Goal: Transaction & Acquisition: Purchase product/service

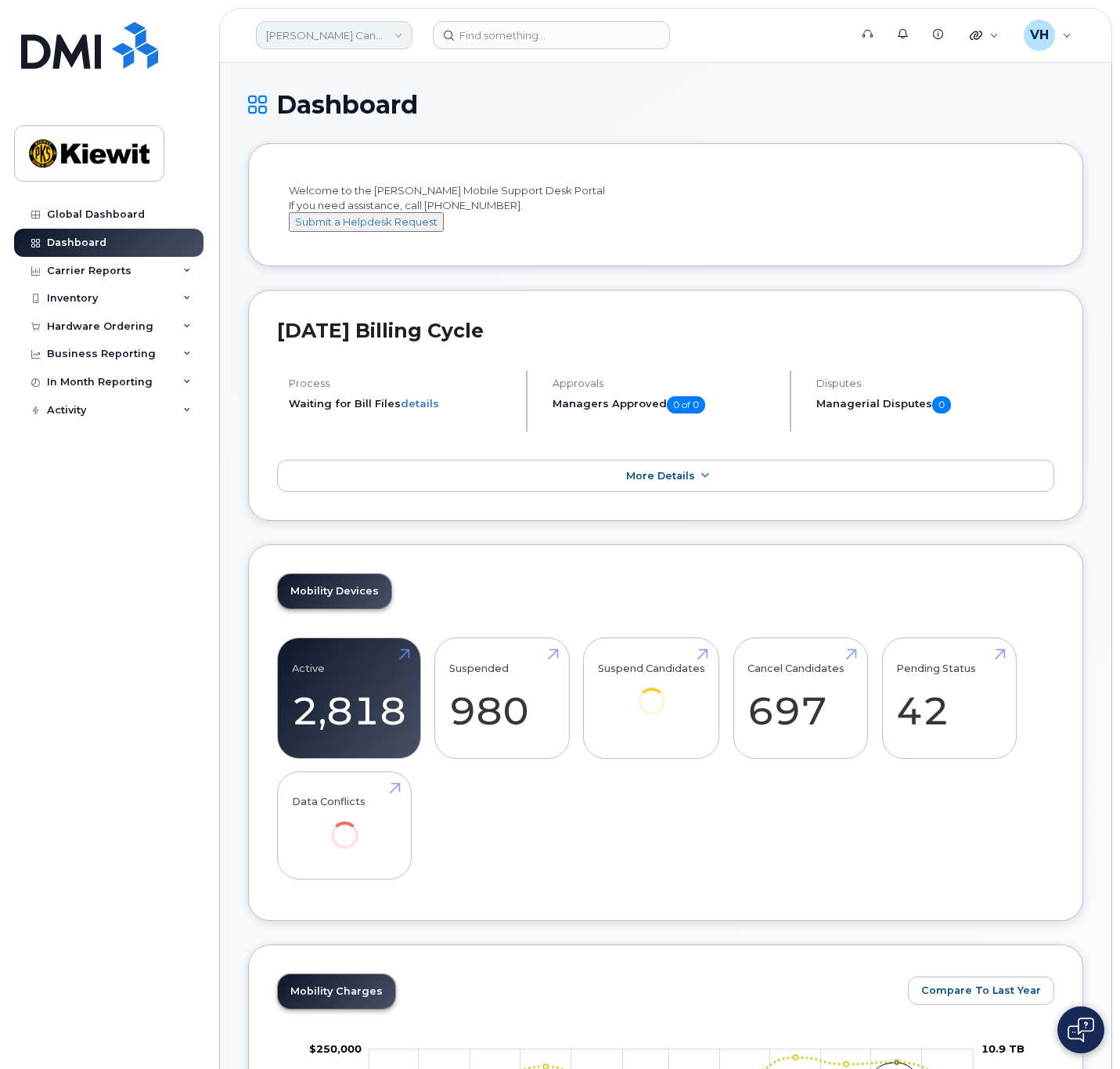
click at [331, 40] on link "Kiewit Canada Inc" at bounding box center [333, 34] width 156 height 29
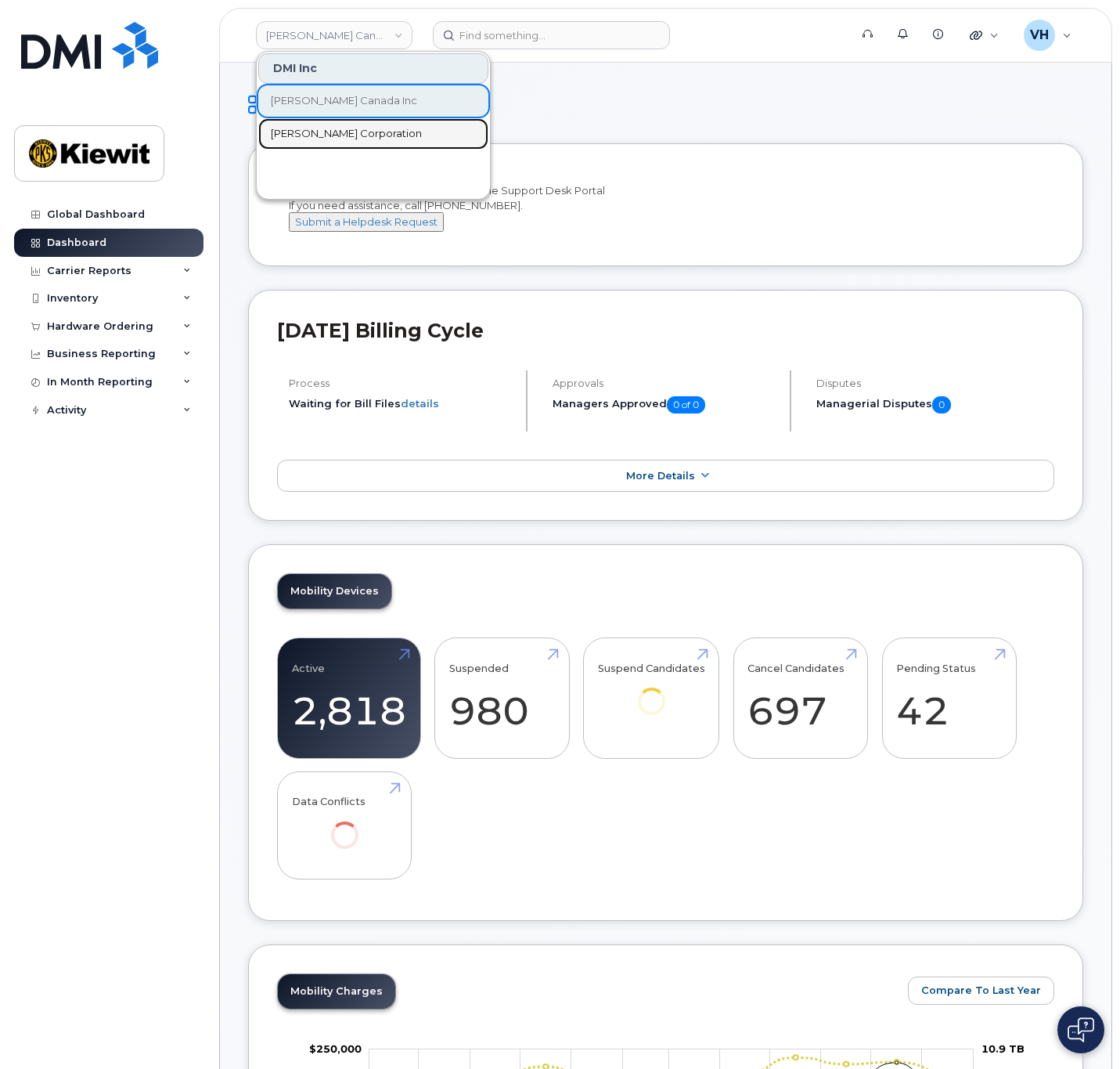
click at [359, 129] on span "[PERSON_NAME] Corporation" at bounding box center [346, 134] width 151 height 16
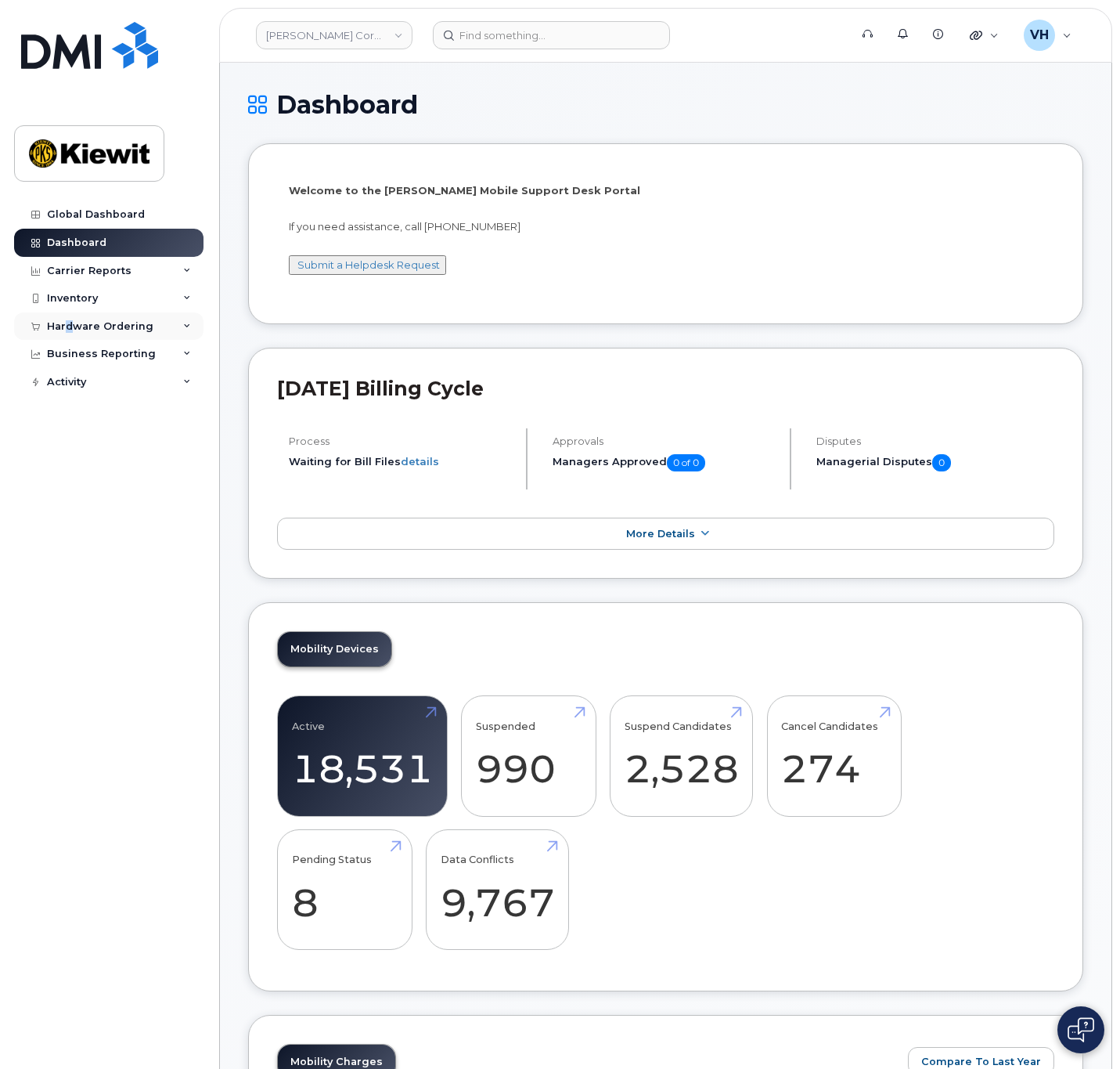
click at [69, 328] on div "Hardware Ordering" at bounding box center [100, 327] width 106 height 13
click at [120, 377] on link "Orders" at bounding box center [122, 386] width 162 height 30
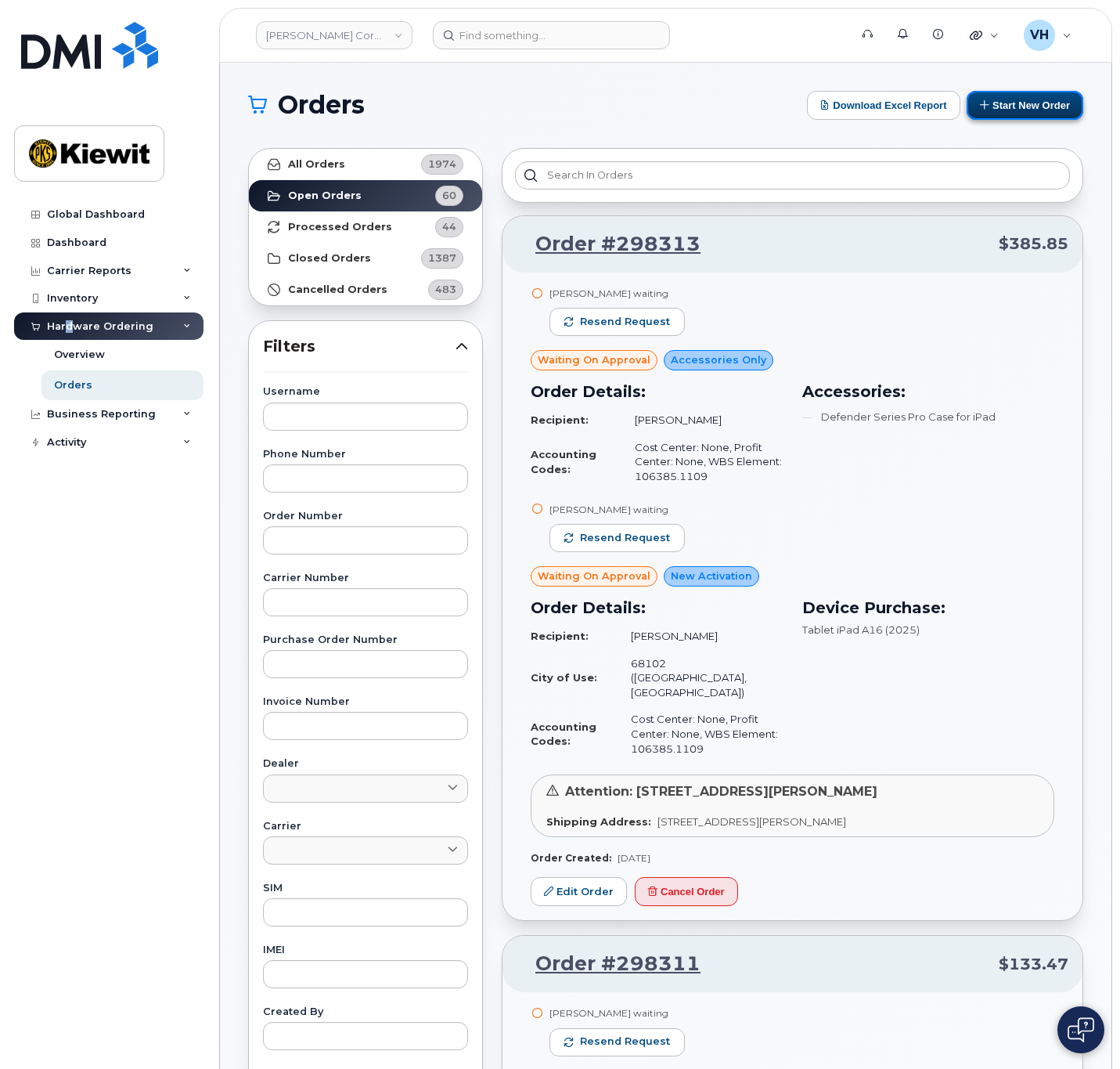
click at [1040, 92] on button "Start New Order" at bounding box center [1025, 104] width 117 height 29
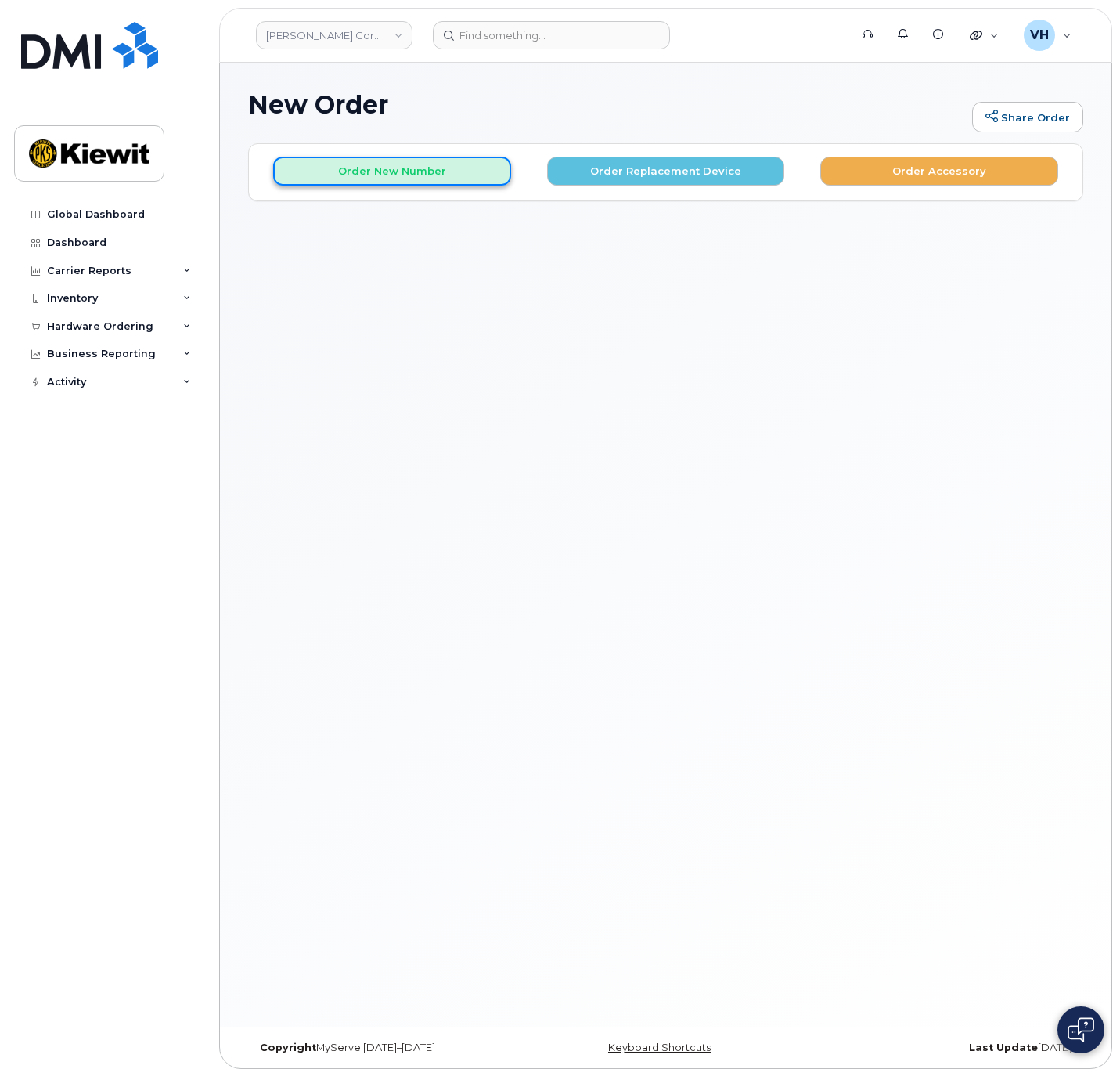
click at [394, 176] on button "Order New Number" at bounding box center [392, 170] width 238 height 29
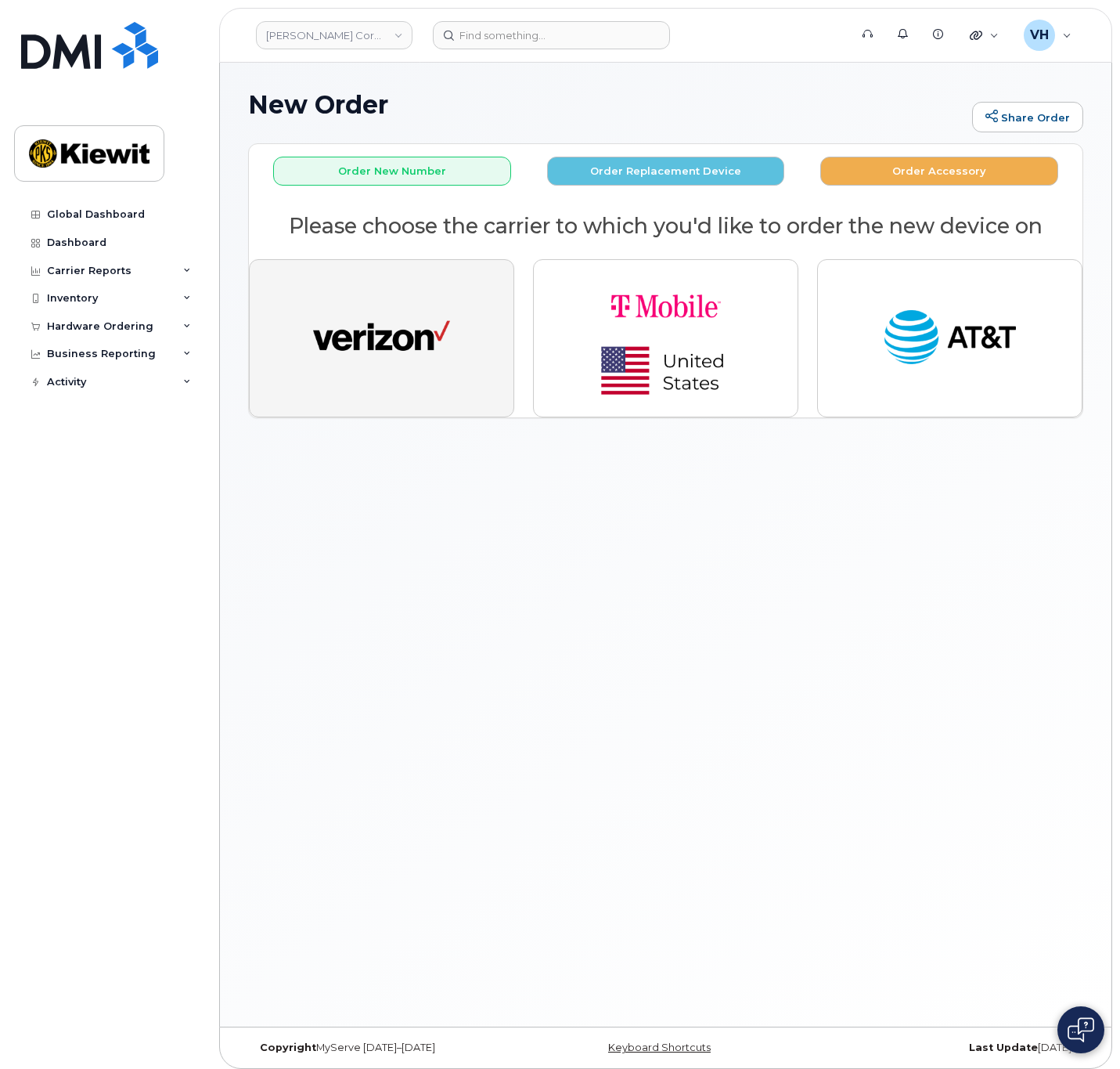
click at [400, 353] on img "button" at bounding box center [381, 338] width 137 height 71
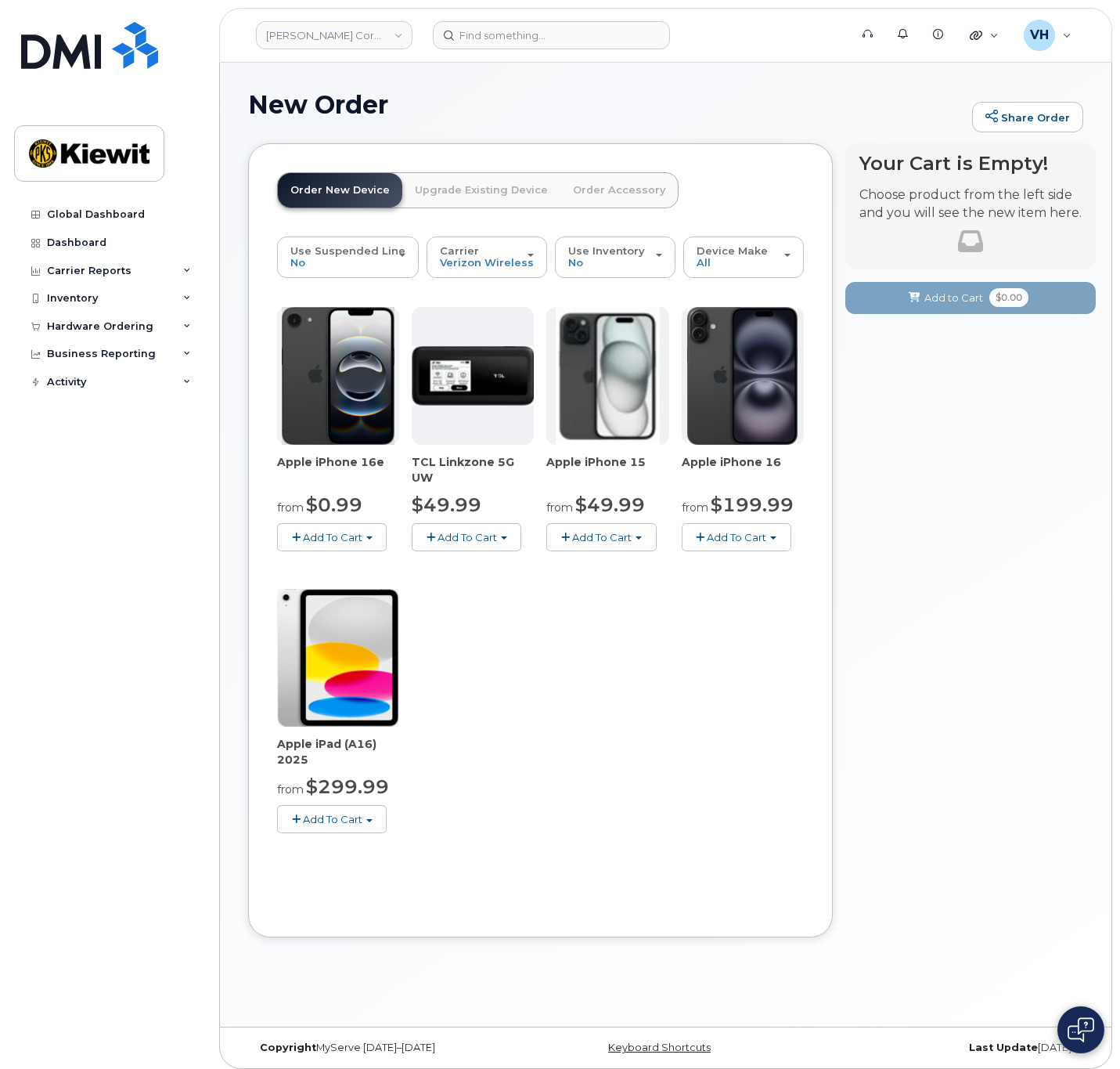
click at [351, 536] on span "Add To Cart" at bounding box center [332, 537] width 60 height 13
click at [355, 567] on link "$0.99 - 2 Year Activation (128GB)" at bounding box center [382, 566] width 202 height 20
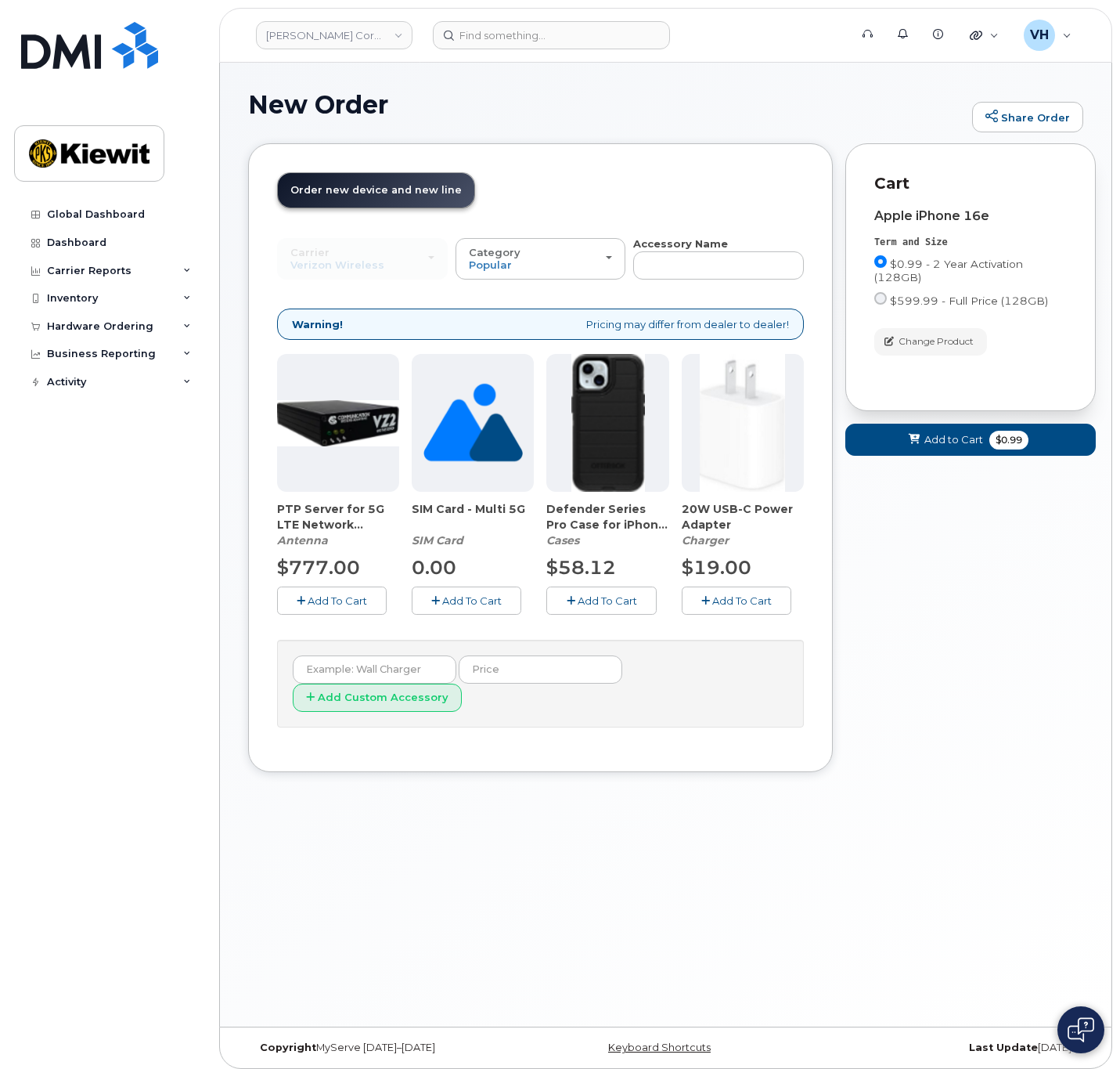
click at [634, 440] on img at bounding box center [608, 423] width 74 height 138
click at [619, 505] on span "Defender Series Pro Case for iPhone Black" at bounding box center [608, 516] width 122 height 31
click at [918, 343] on span "Change Product" at bounding box center [936, 341] width 75 height 14
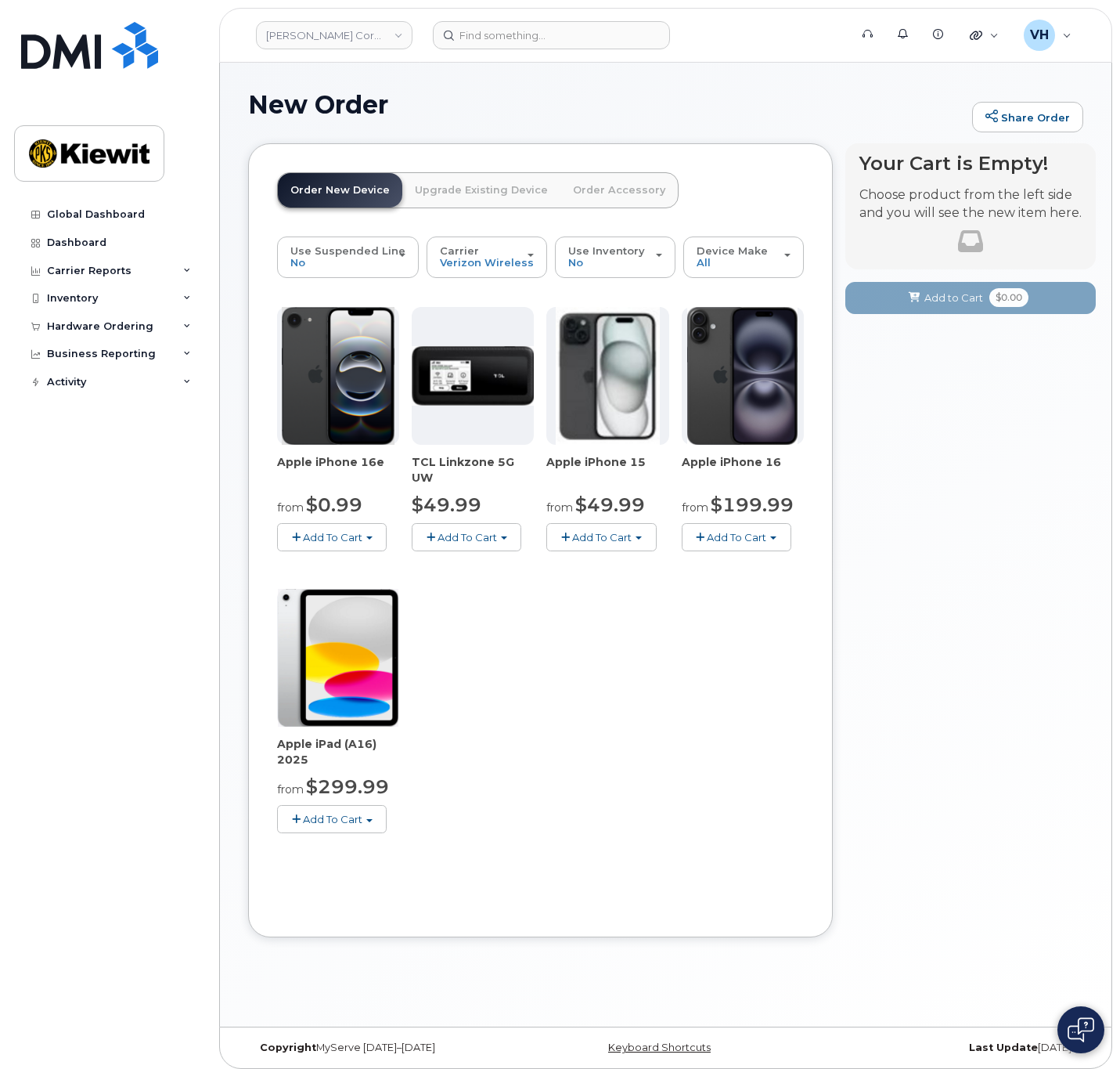
click at [615, 532] on span "Add To Cart" at bounding box center [602, 537] width 60 height 13
click at [611, 568] on link "$49.99 - 2 Year Activation (128GB)" at bounding box center [655, 566] width 209 height 20
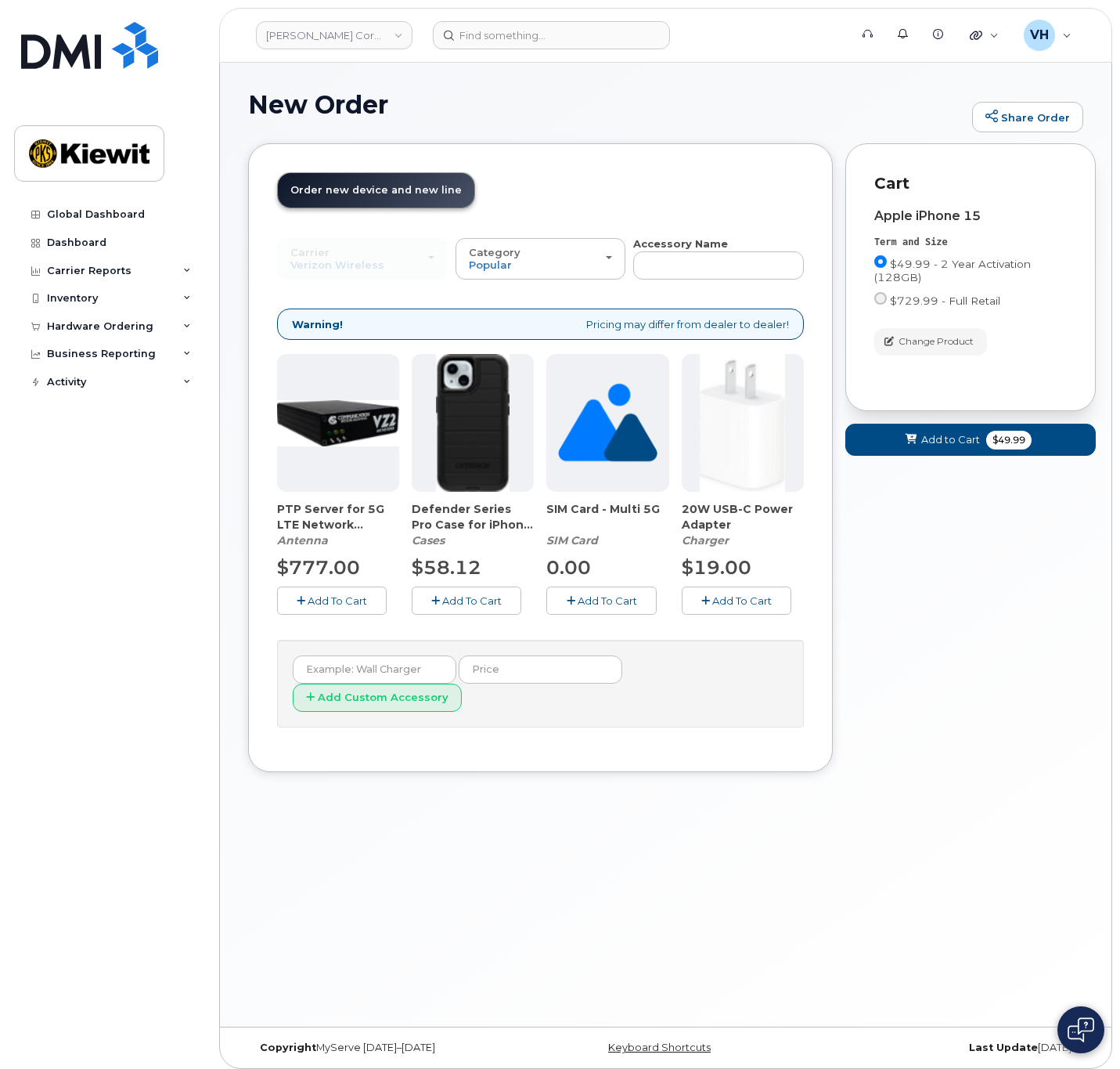
drag, startPoint x: 484, startPoint y: 599, endPoint x: 501, endPoint y: 599, distance: 17.0
click at [485, 599] on span "Add To Cart" at bounding box center [472, 600] width 60 height 13
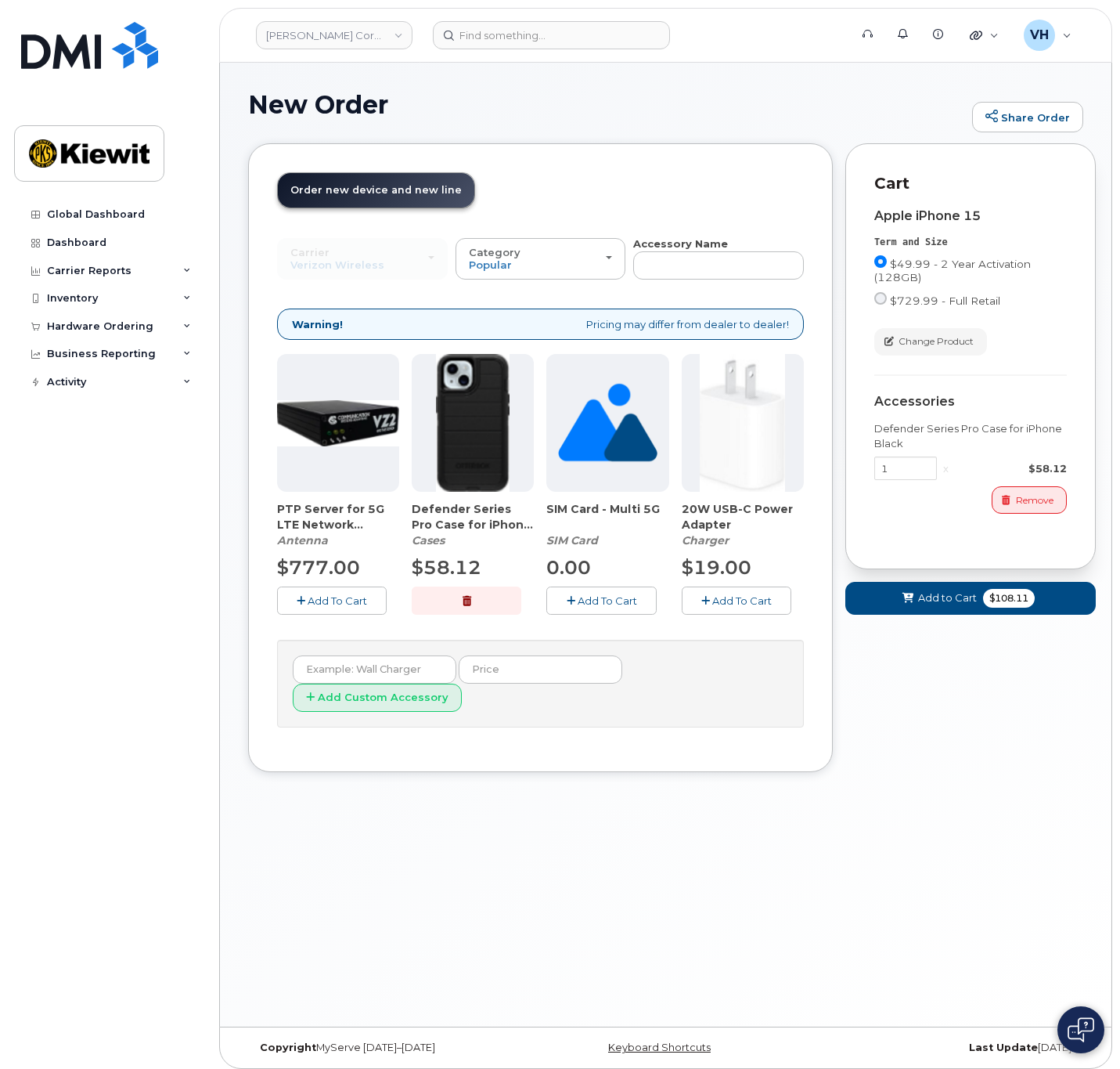
click at [759, 595] on span "Add To Cart" at bounding box center [741, 600] width 60 height 13
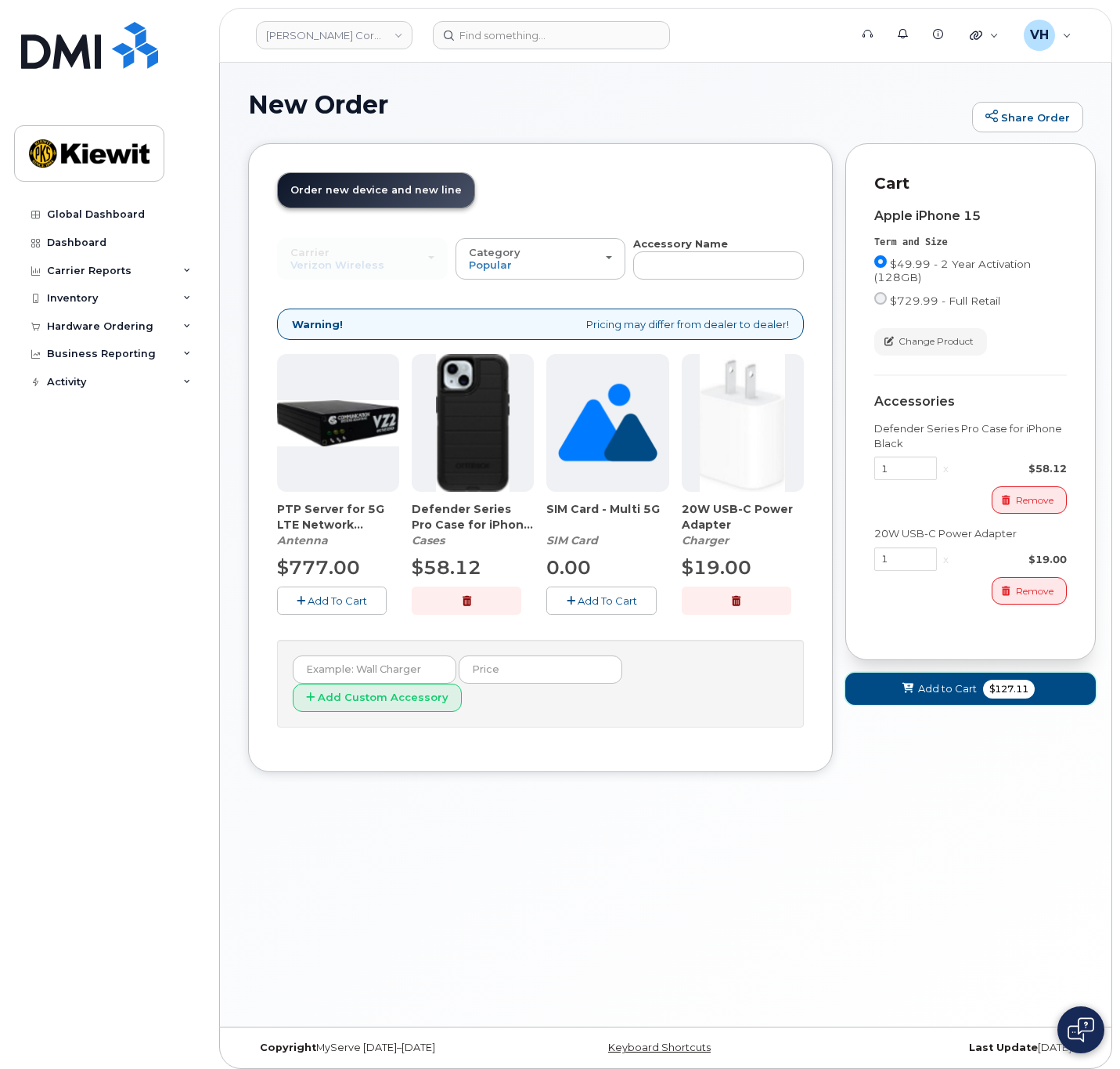
click at [934, 689] on span "Add to Cart" at bounding box center [948, 688] width 59 height 15
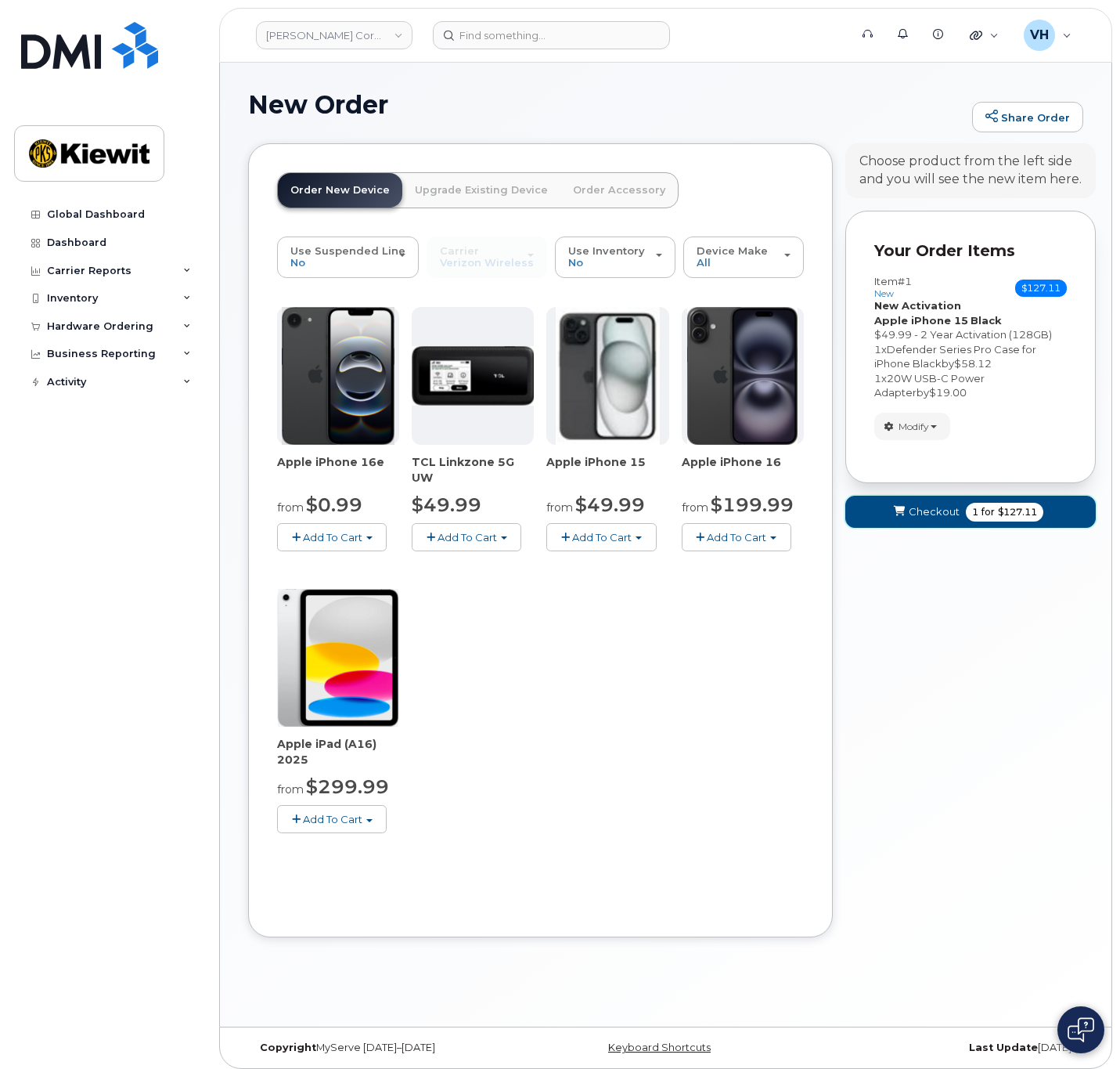
click at [915, 496] on button "Checkout 1 for $127.11" at bounding box center [971, 511] width 251 height 32
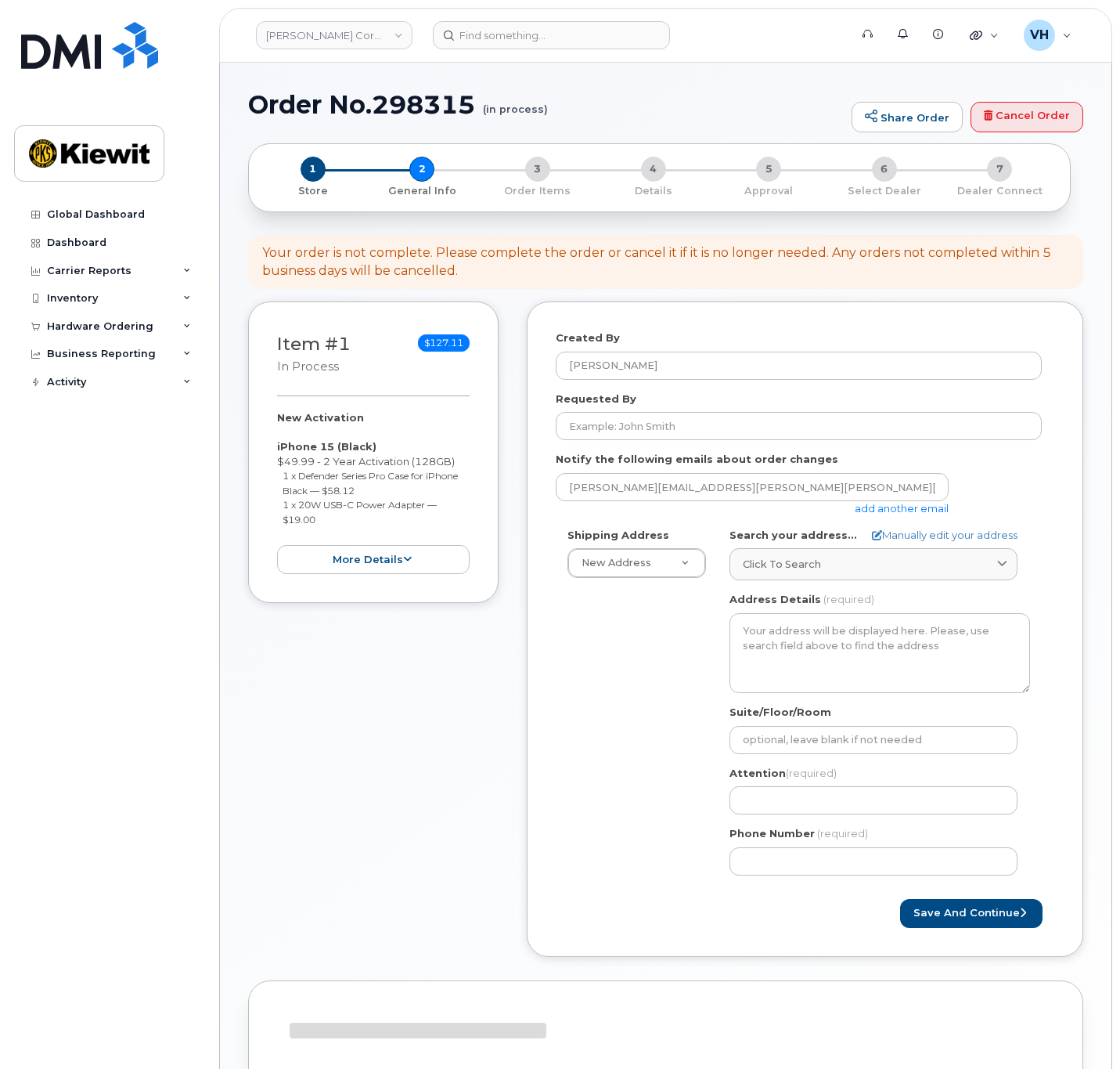
select select
click at [915, 509] on link "add another email" at bounding box center [902, 507] width 94 height 13
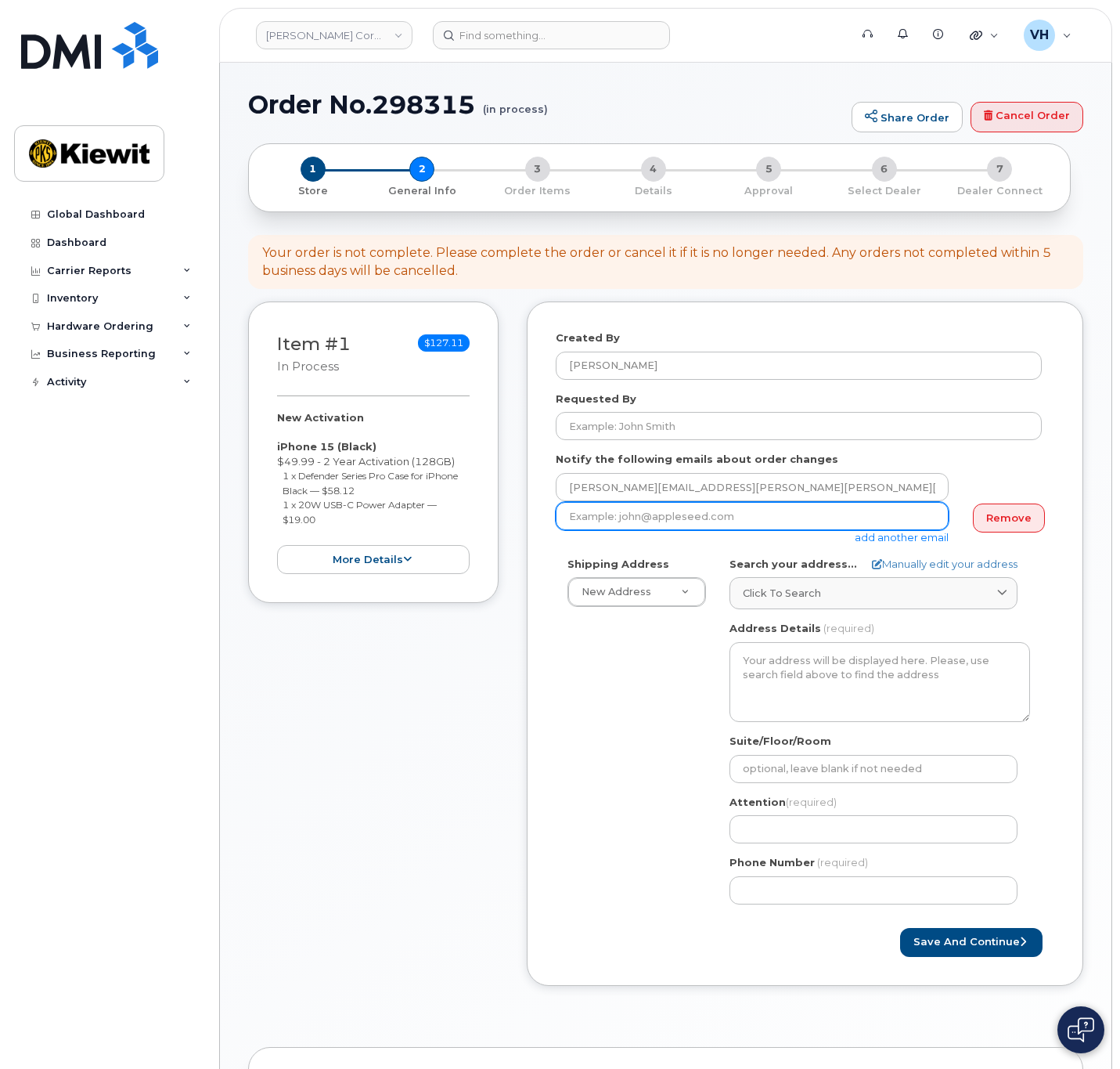
click at [655, 528] on input "email" at bounding box center [752, 515] width 393 height 29
click at [655, 522] on input "email" at bounding box center [752, 515] width 393 height 29
paste input "Biyi.Oladapo@kiewit.com"
type input "Biyi.Oladapo@kiewit.com"
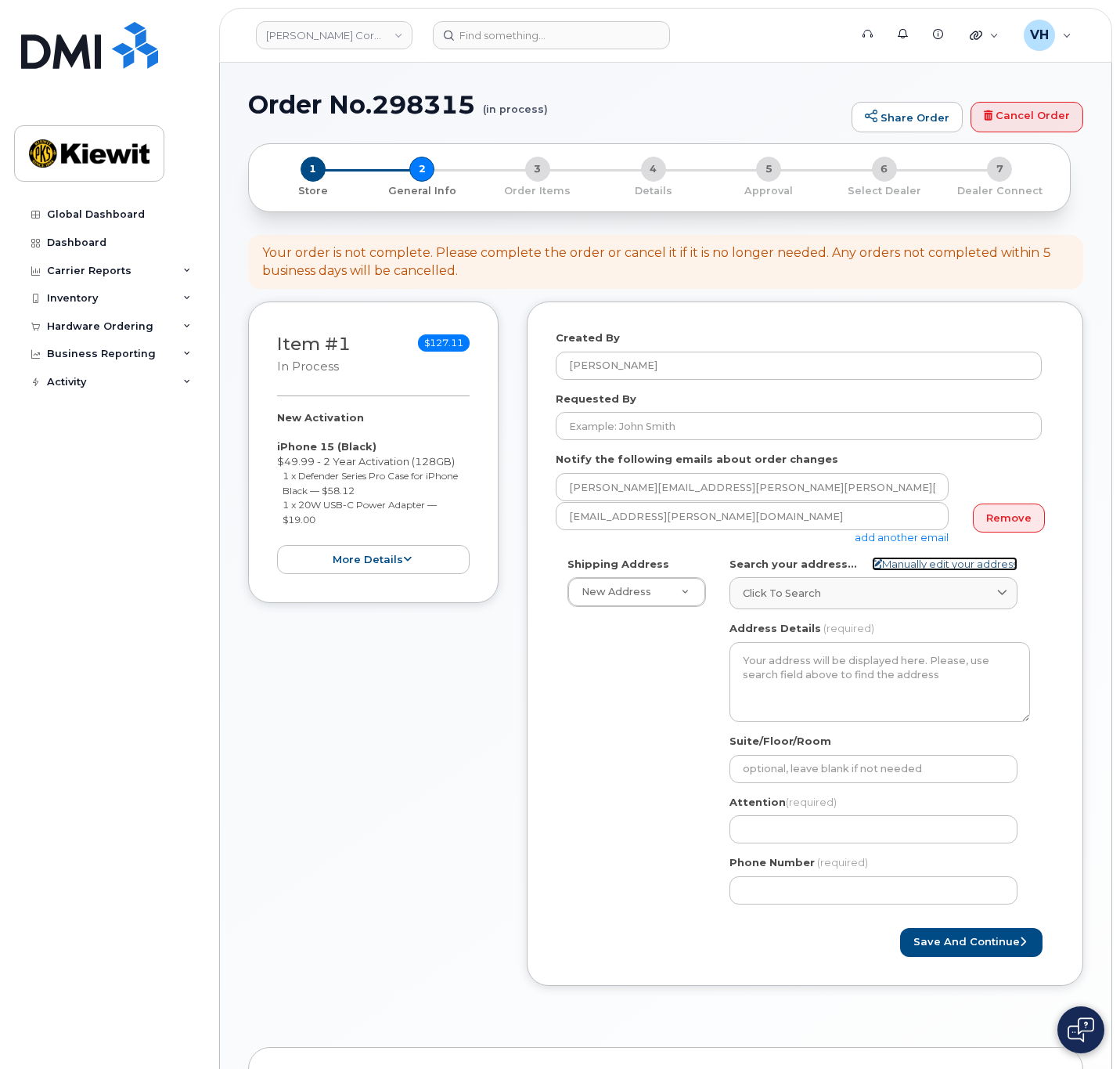
click at [943, 562] on link "Manually edit your address" at bounding box center [945, 564] width 146 height 15
select select
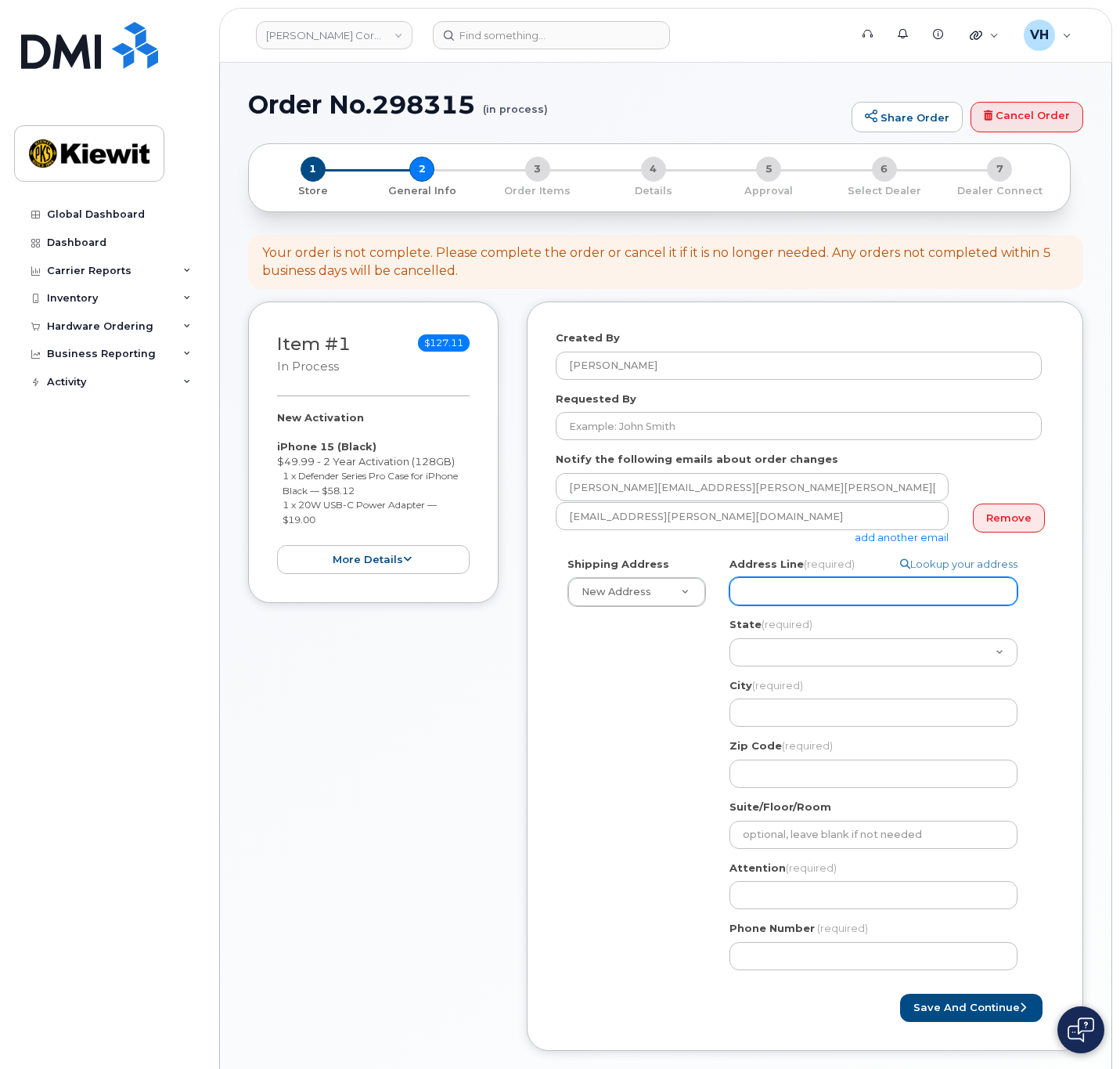
click at [882, 589] on input "Address Line (required)" at bounding box center [873, 591] width 288 height 29
paste input "3831 Technology Forest Blvd"
type input "3831 Technology Forest Blvd"
select select
type input "3831 Technology Forest Blvd"
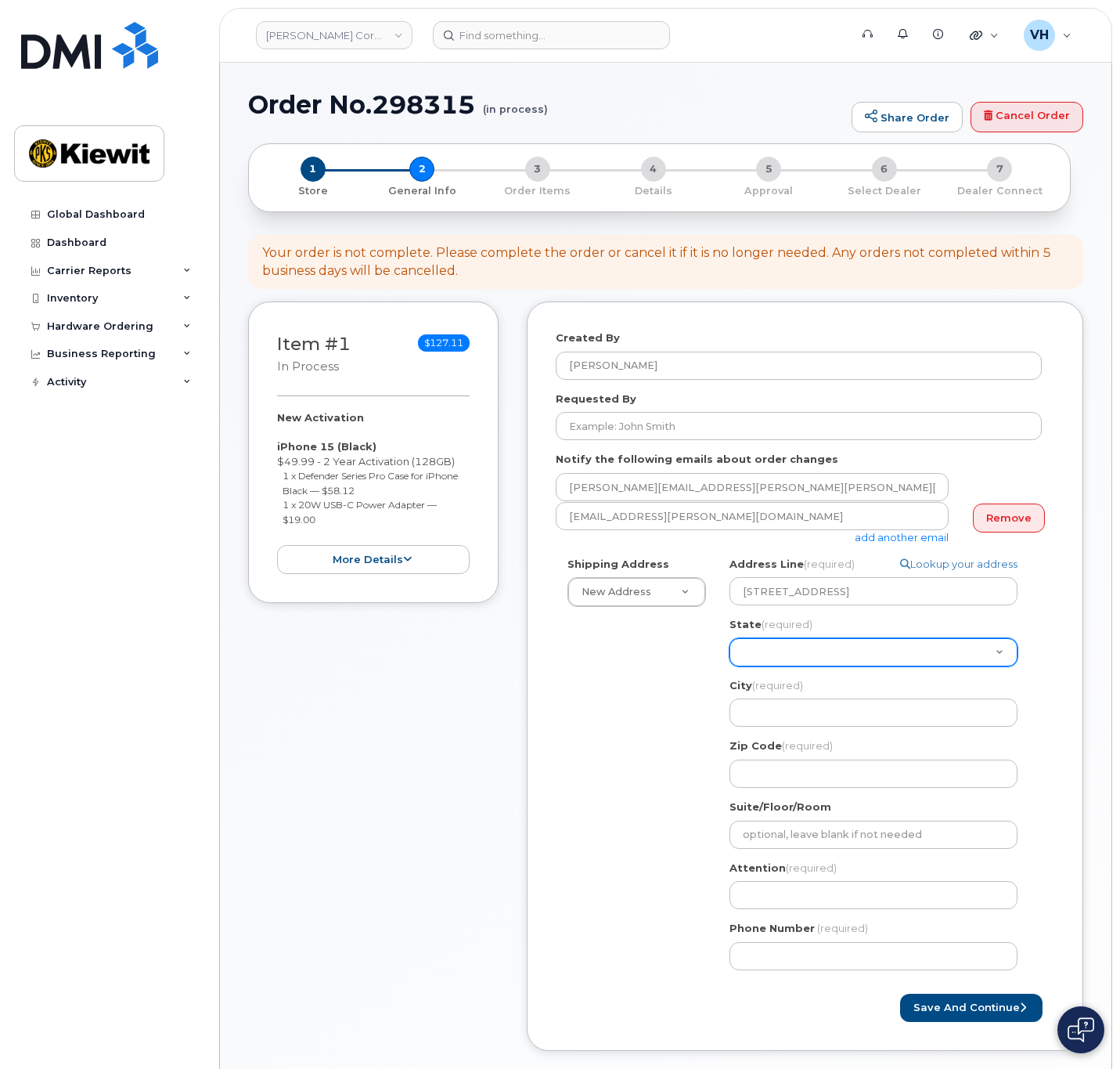
click at [778, 655] on select "Alabama Alaska American Samoa Arizona Arkansas California Colorado Connecticut …" at bounding box center [873, 652] width 288 height 29
select select "TX"
click at [730, 638] on select "Alabama Alaska American Samoa Arizona Arkansas California Colorado Connecticut …" at bounding box center [873, 652] width 288 height 29
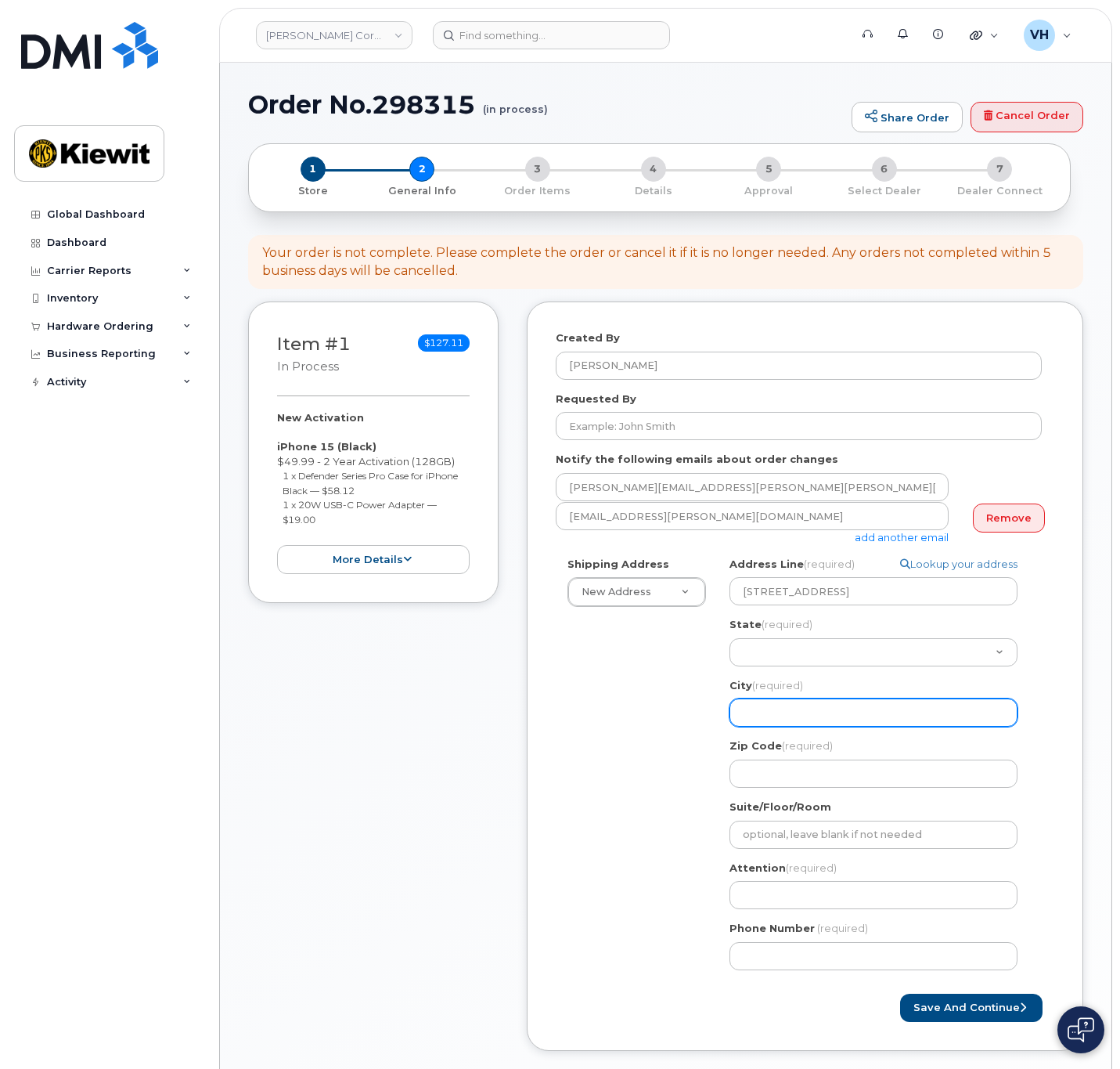
click at [808, 703] on input "City (required)" at bounding box center [873, 712] width 288 height 29
click at [834, 726] on div "Address Line (required) Lookup your address 3831 Technology Forest Blvd State (…" at bounding box center [880, 672] width 301 height 231
click at [832, 716] on input "City (required)" at bounding box center [873, 712] width 288 height 29
paste input "The Woodlands"
select select
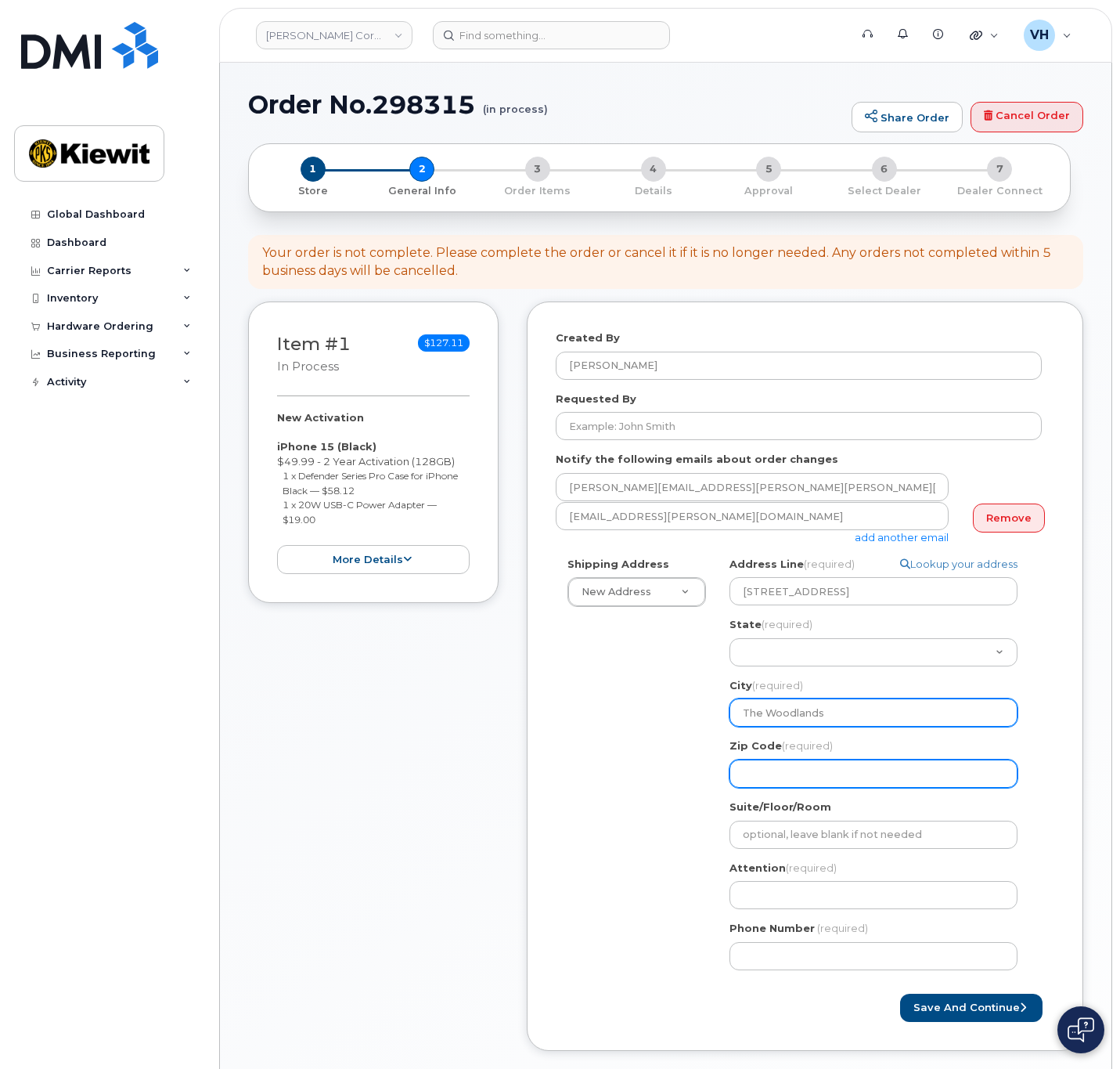
type input "The Woodlands"
click at [793, 764] on input "Zip Code (required)" at bounding box center [873, 773] width 288 height 29
click at [817, 767] on input "Zip Code (required)" at bounding box center [873, 773] width 288 height 29
paste input "77381"
select select
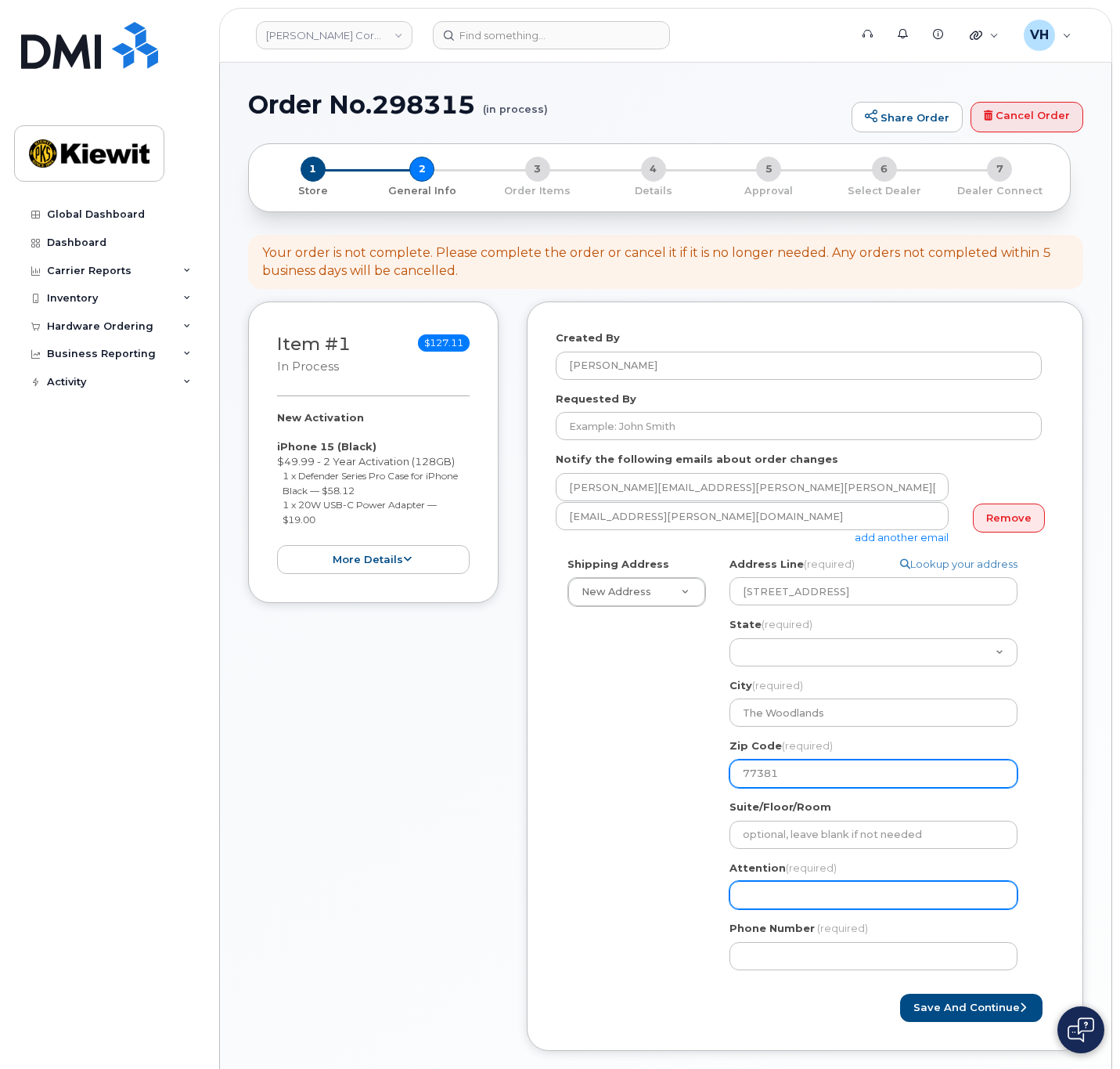
type input "77381"
click at [771, 904] on input "Attention (required)" at bounding box center [873, 895] width 288 height 29
paste input "Biyi.Oladapo@kiewit.com"
type input "Biyi.Oladapo@kiewit.com"
drag, startPoint x: 888, startPoint y: 891, endPoint x: 811, endPoint y: 895, distance: 77.1
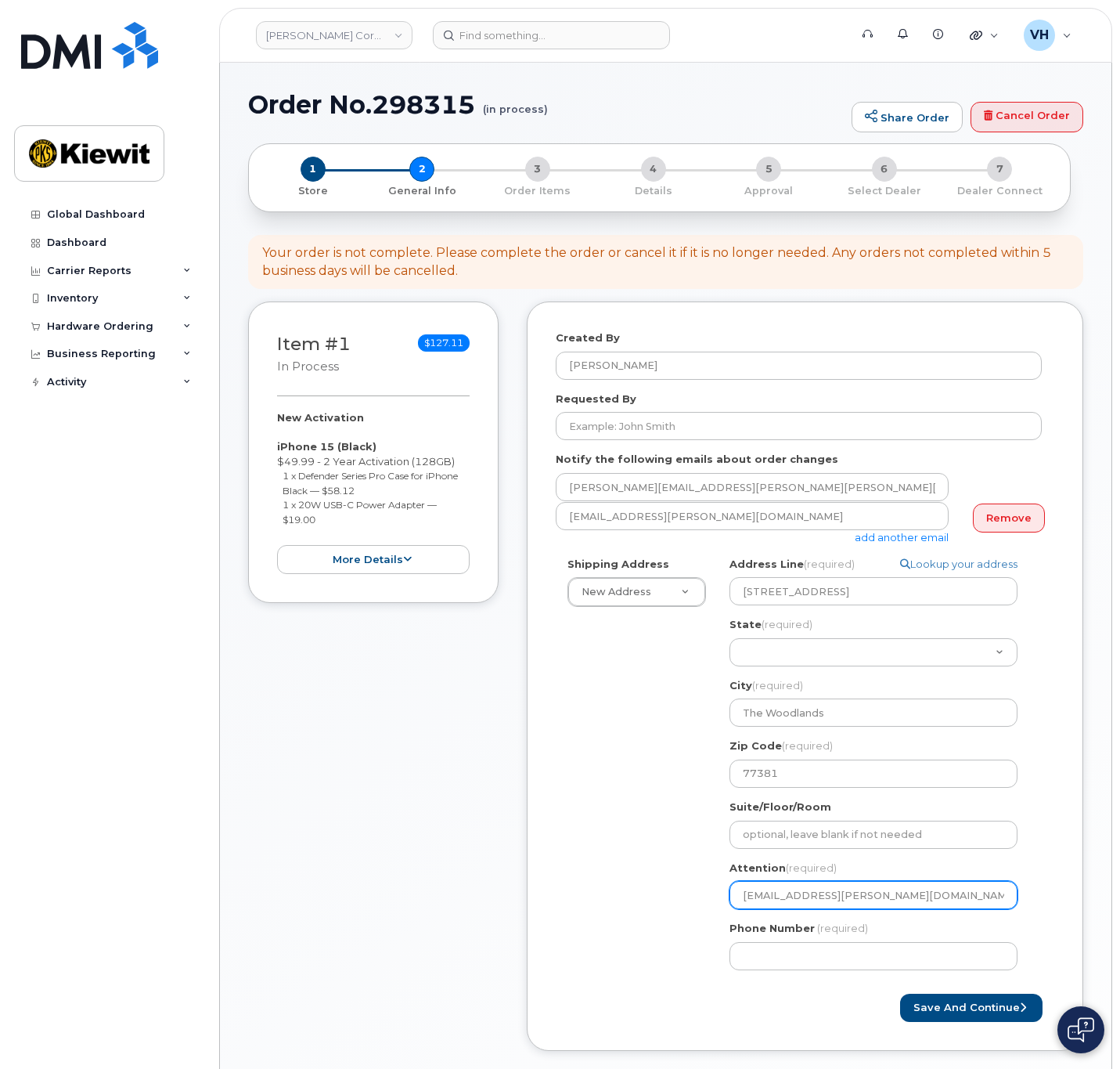
click at [811, 895] on input "Biyi.Oladapo@kiewit.com" at bounding box center [873, 895] width 288 height 29
select select
type input "Biyi.Oladapo"
click at [766, 900] on input "Biyi.Oladapo" at bounding box center [873, 895] width 288 height 29
select select
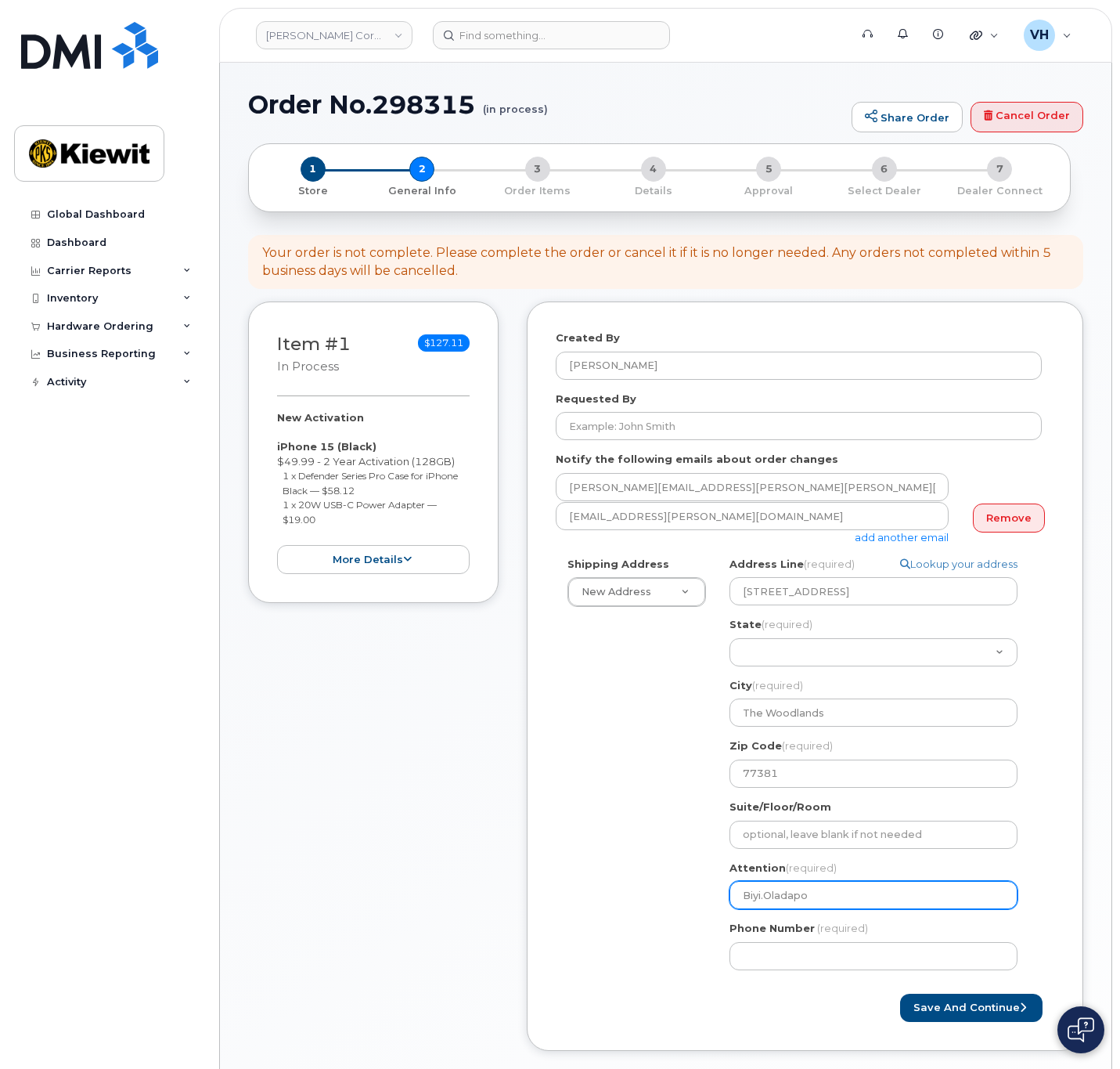
type input "BiyiOladapo"
select select
type input "Biyi Oladapo"
click at [843, 895] on input "Biyi Oladapo" at bounding box center [873, 895] width 288 height 29
select select
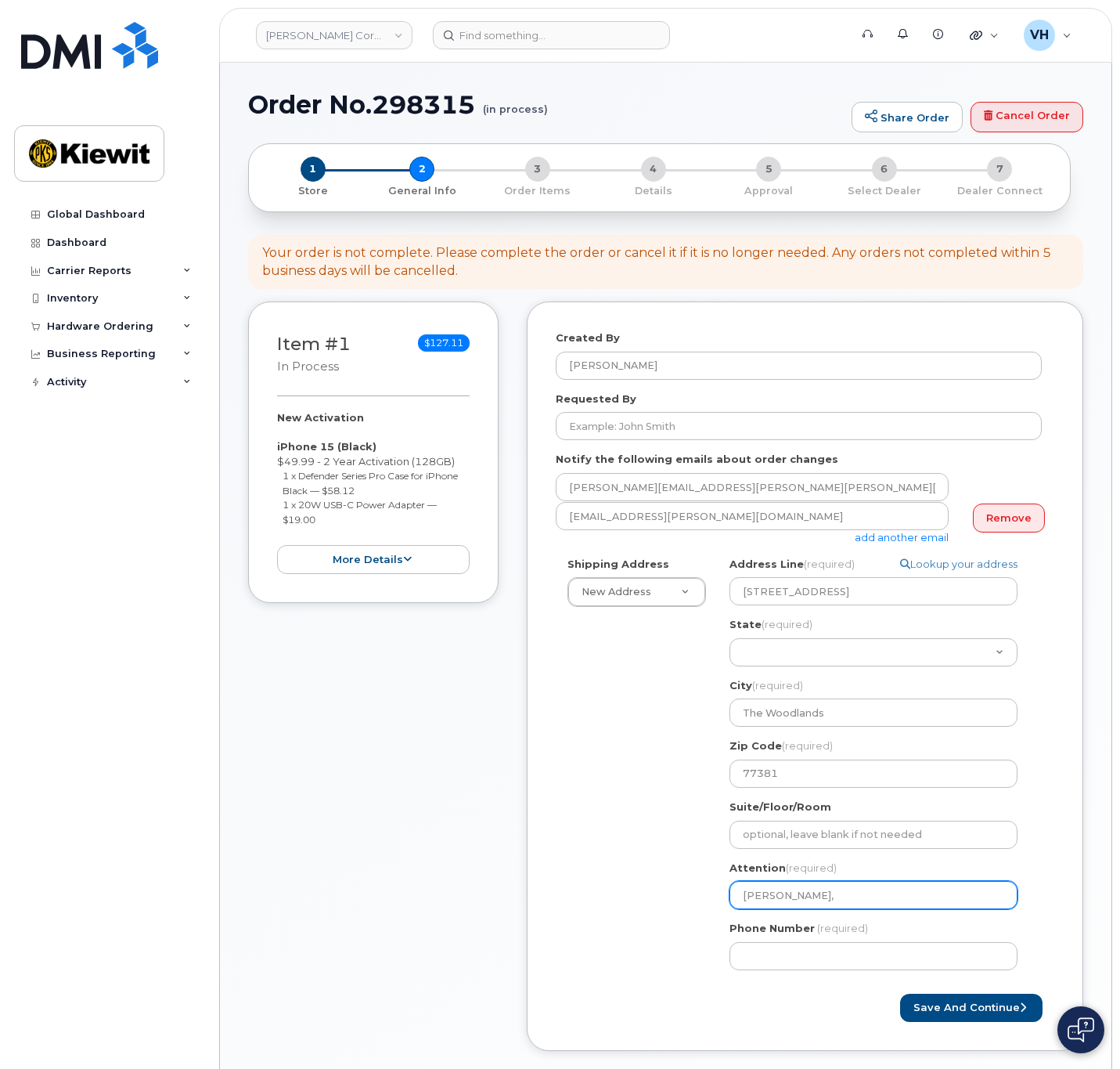
type input "Biyi Oladapo,"
click at [831, 893] on input "Biyi Oladapo," at bounding box center [873, 895] width 288 height 29
paste input "Sarah.Weller"
select select
type input "Biyi Oladapo, Sarah.Weller"
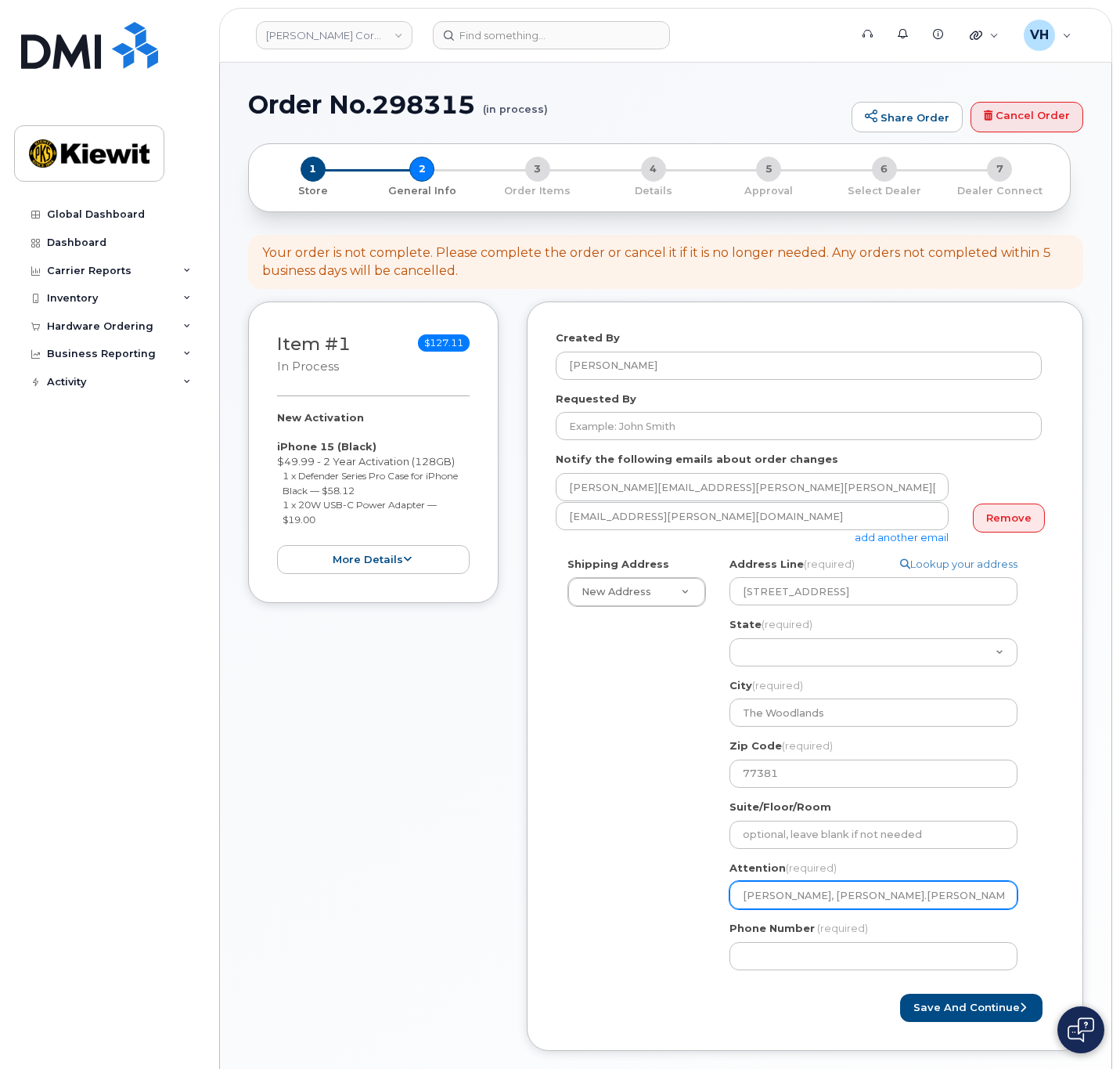
click at [849, 898] on input "Biyi Oladapo, Sarah.Weller" at bounding box center [873, 895] width 288 height 29
select select
type input "Biyi Oladapo, SarahWeller"
select select
type input "Biyi Oladapo, Sarah Weller"
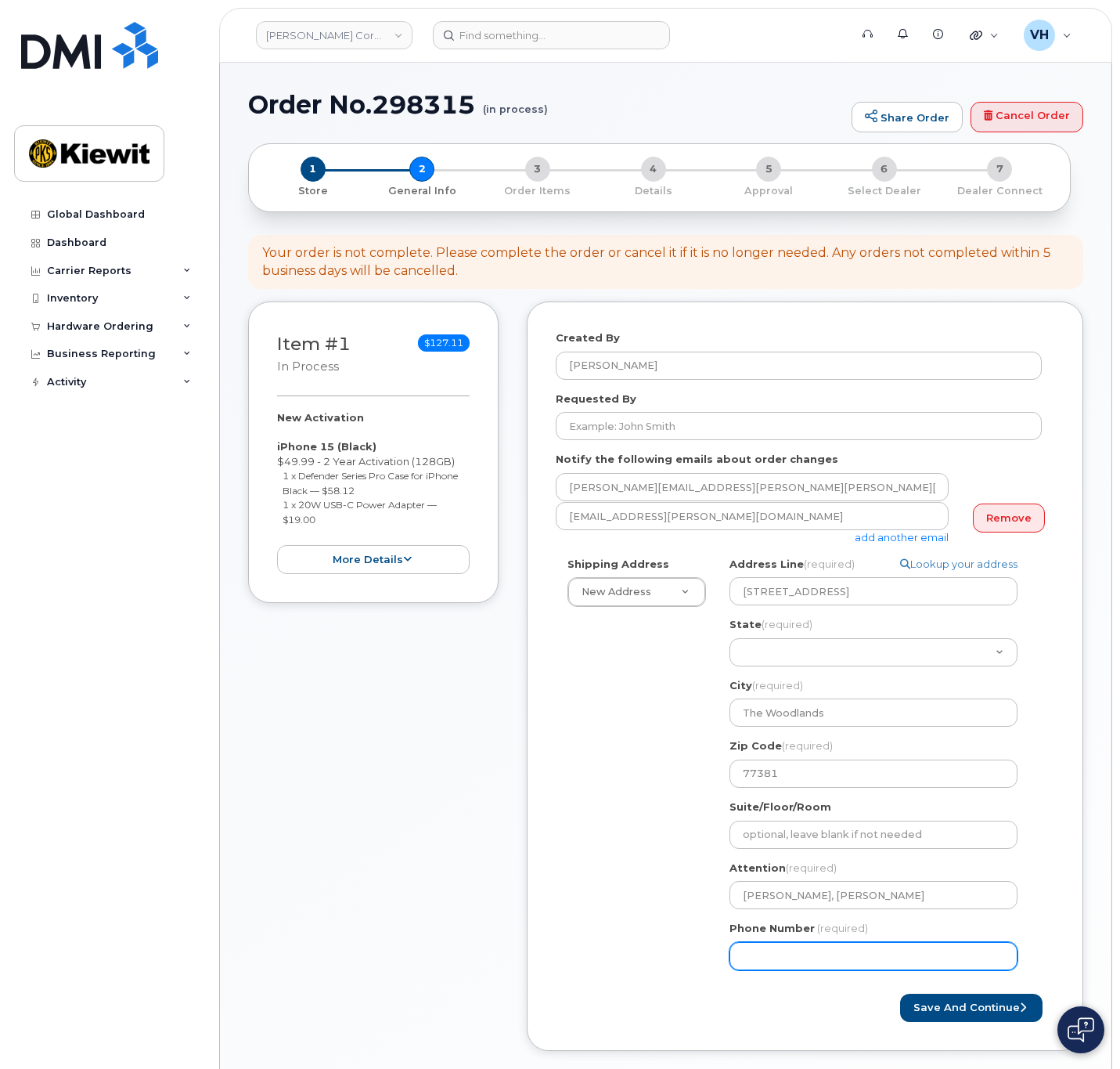
click at [893, 949] on input "Phone Number" at bounding box center [873, 956] width 288 height 29
type input "8777727707"
select select
click at [958, 998] on button "Save and Continue" at bounding box center [971, 1007] width 143 height 29
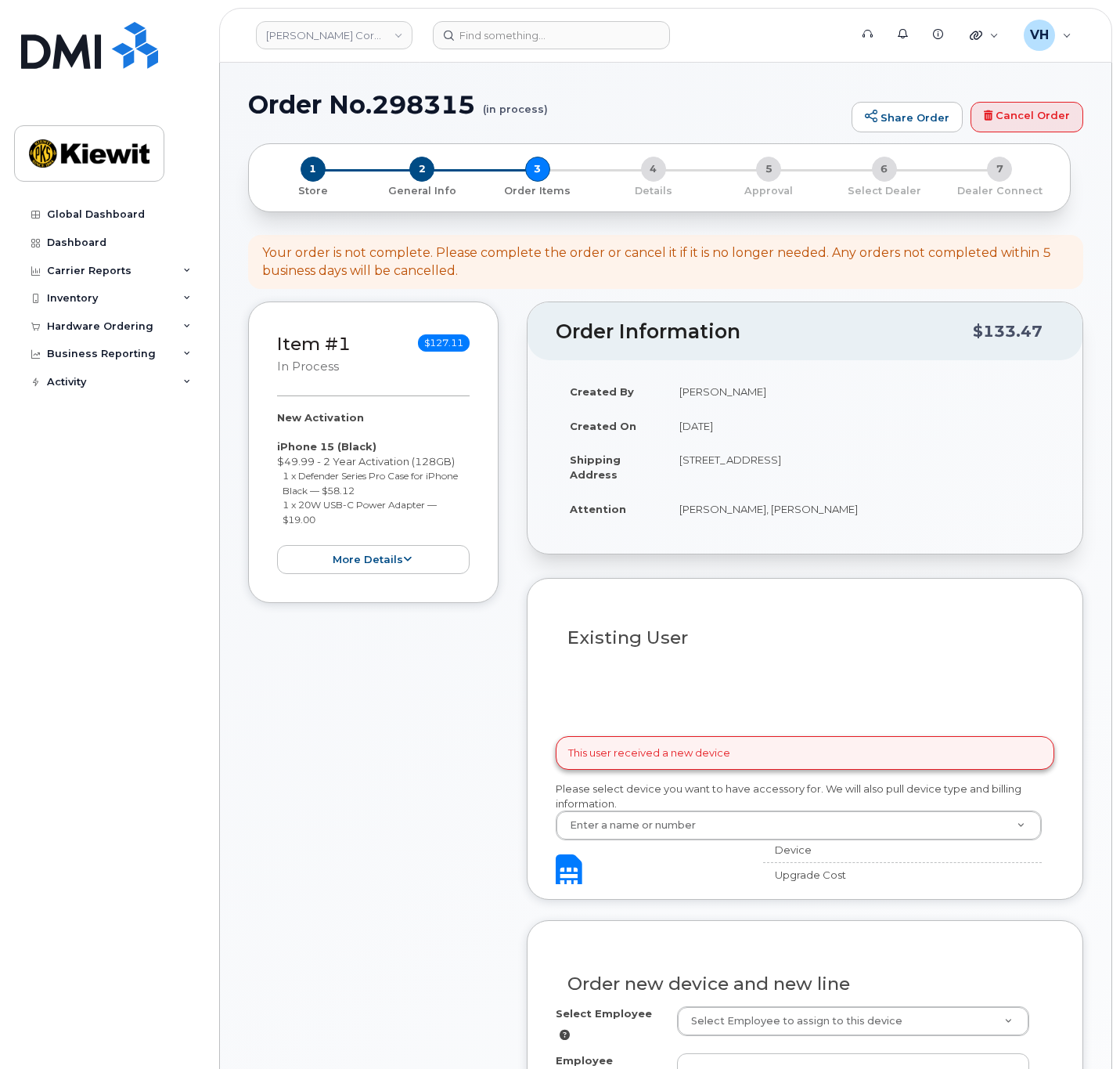
select select
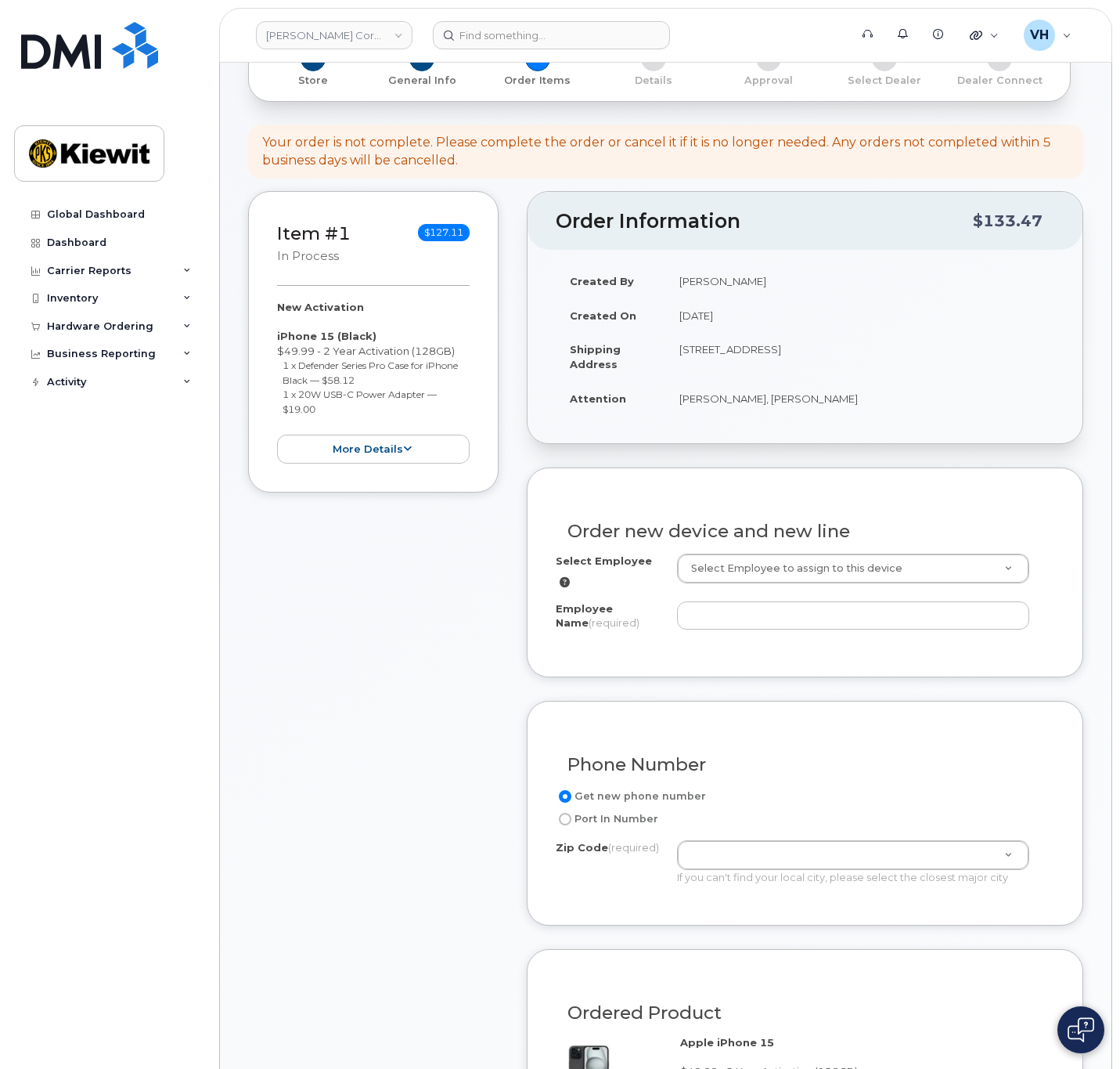
scroll to position [117, 0]
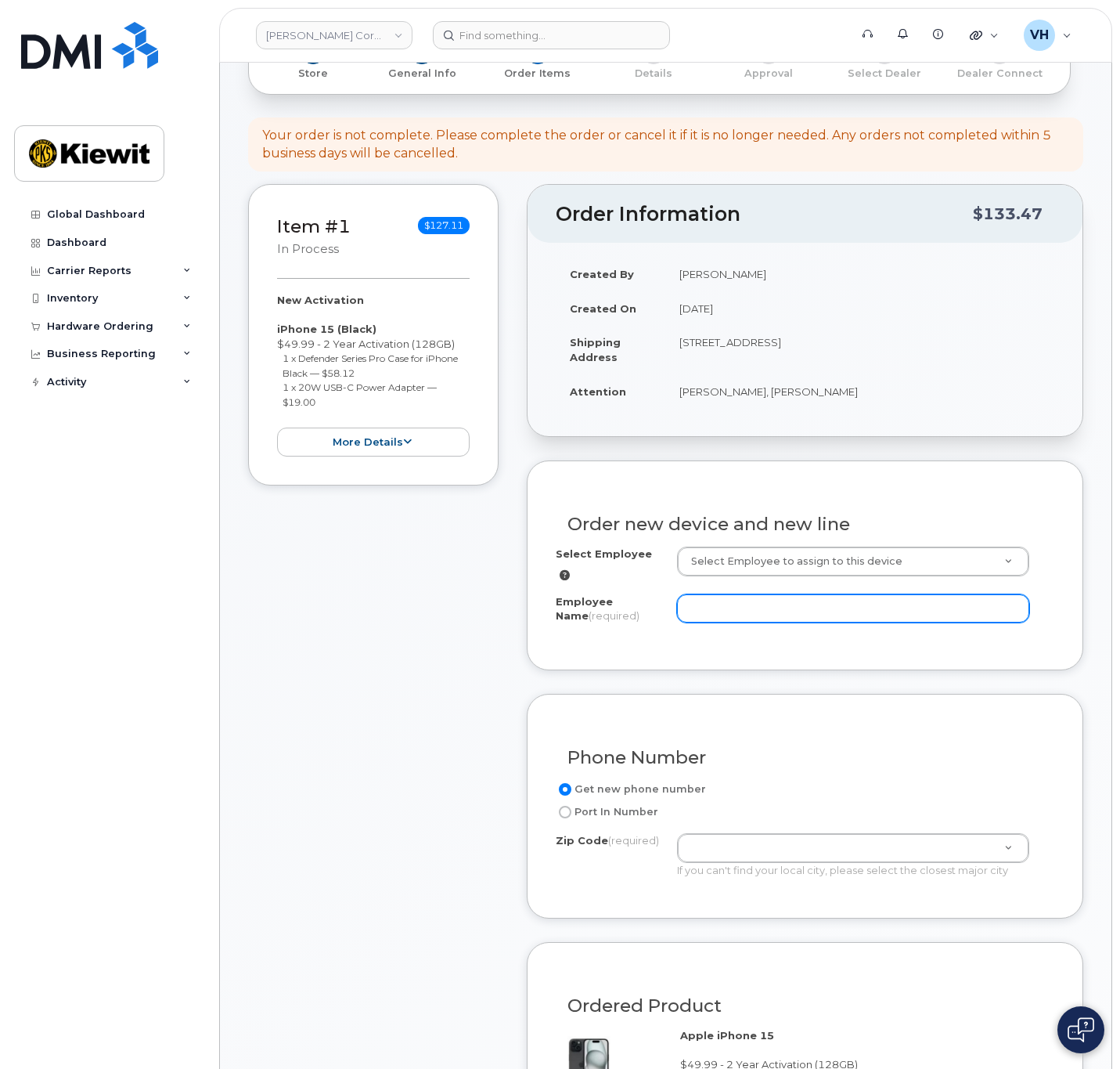
click at [744, 594] on input "Employee Name (required)" at bounding box center [854, 608] width 352 height 29
paste input "Sarah.Weller"
click at [724, 605] on input "Sarah.Weller" at bounding box center [854, 608] width 352 height 29
type input "Sarah Weller"
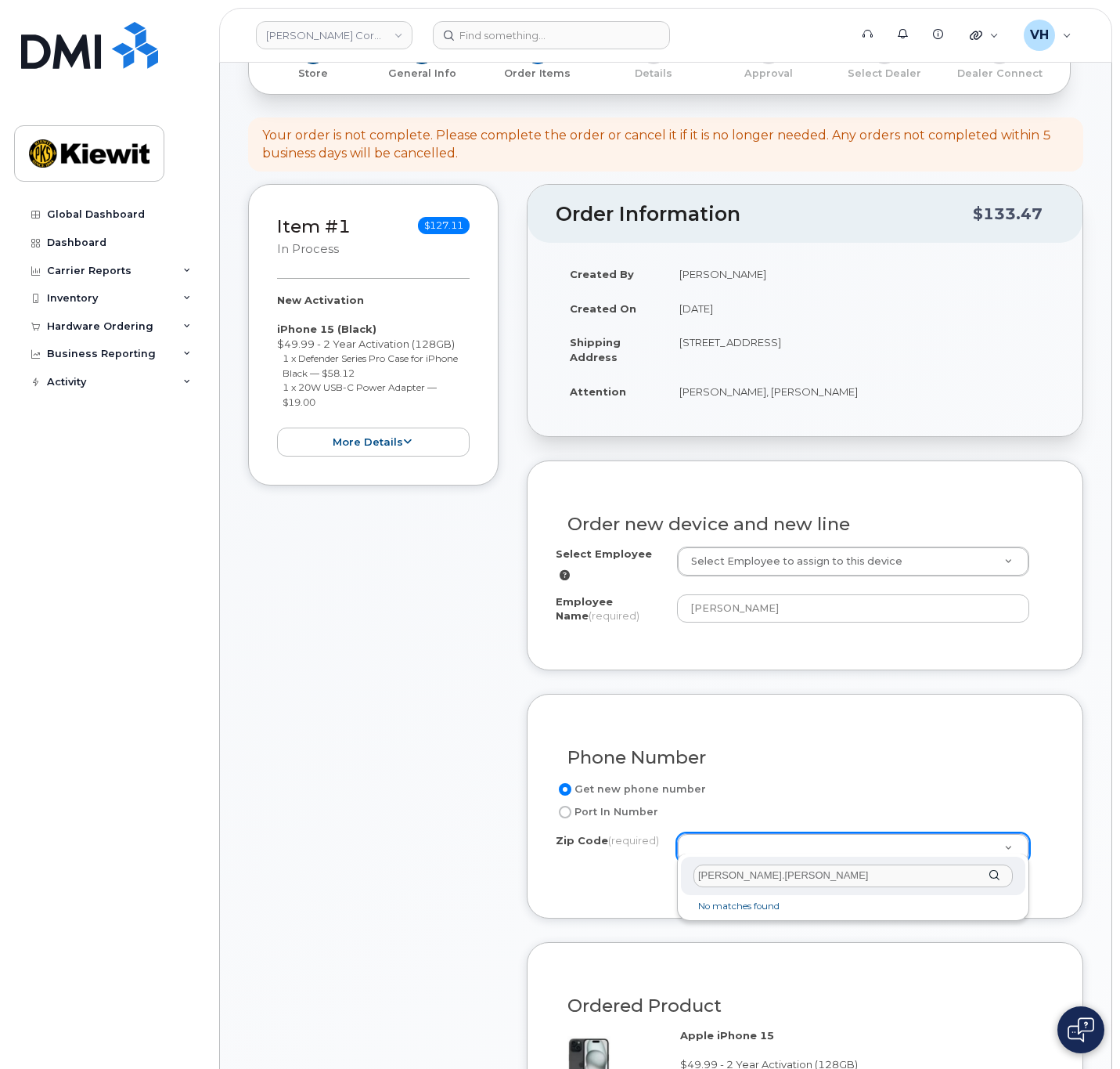
scroll to position [235, 0]
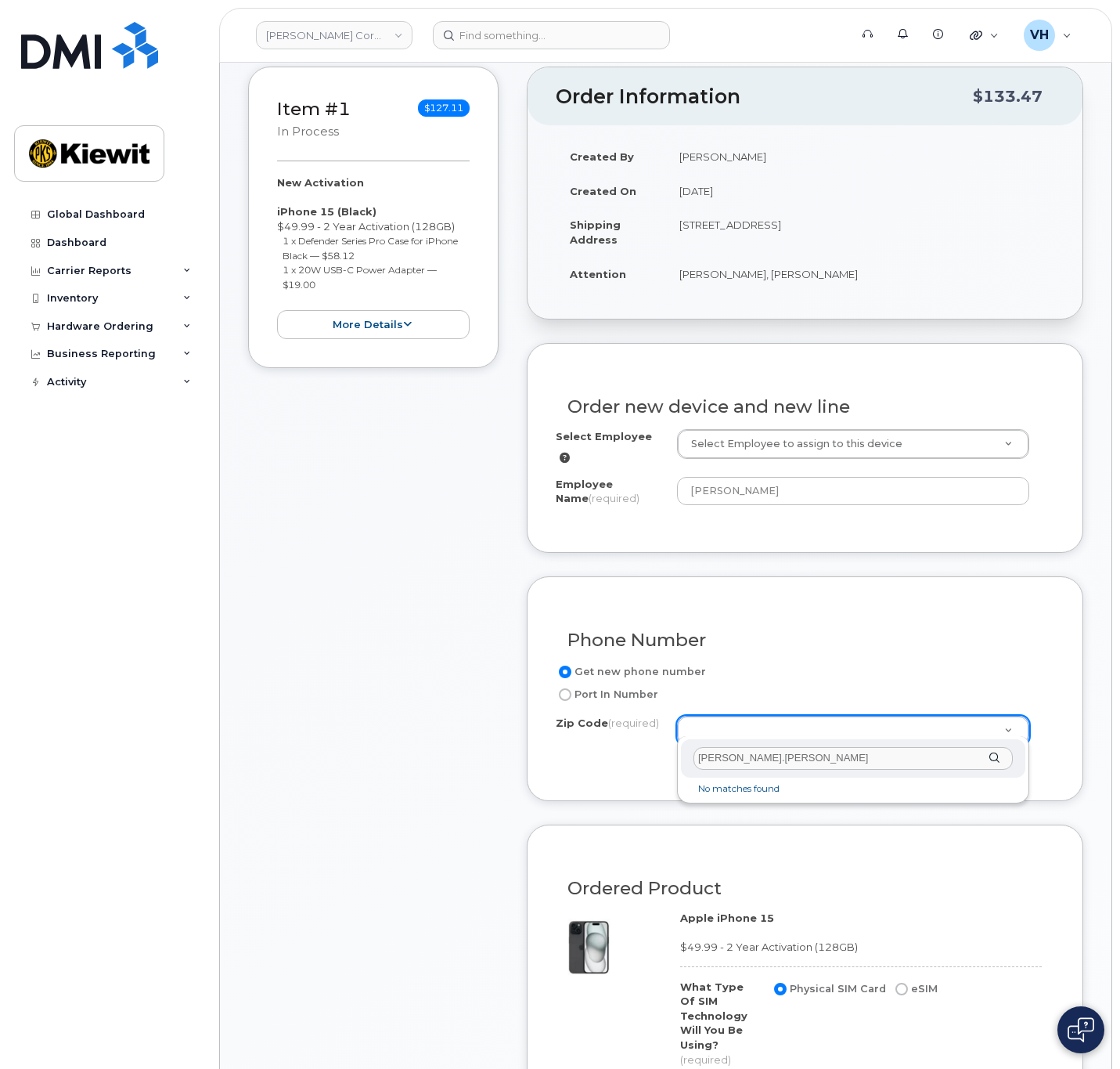
drag, startPoint x: 789, startPoint y: 762, endPoint x: 619, endPoint y: 745, distance: 170.8
type input "77381"
type input "77381 (Spring, TX)"
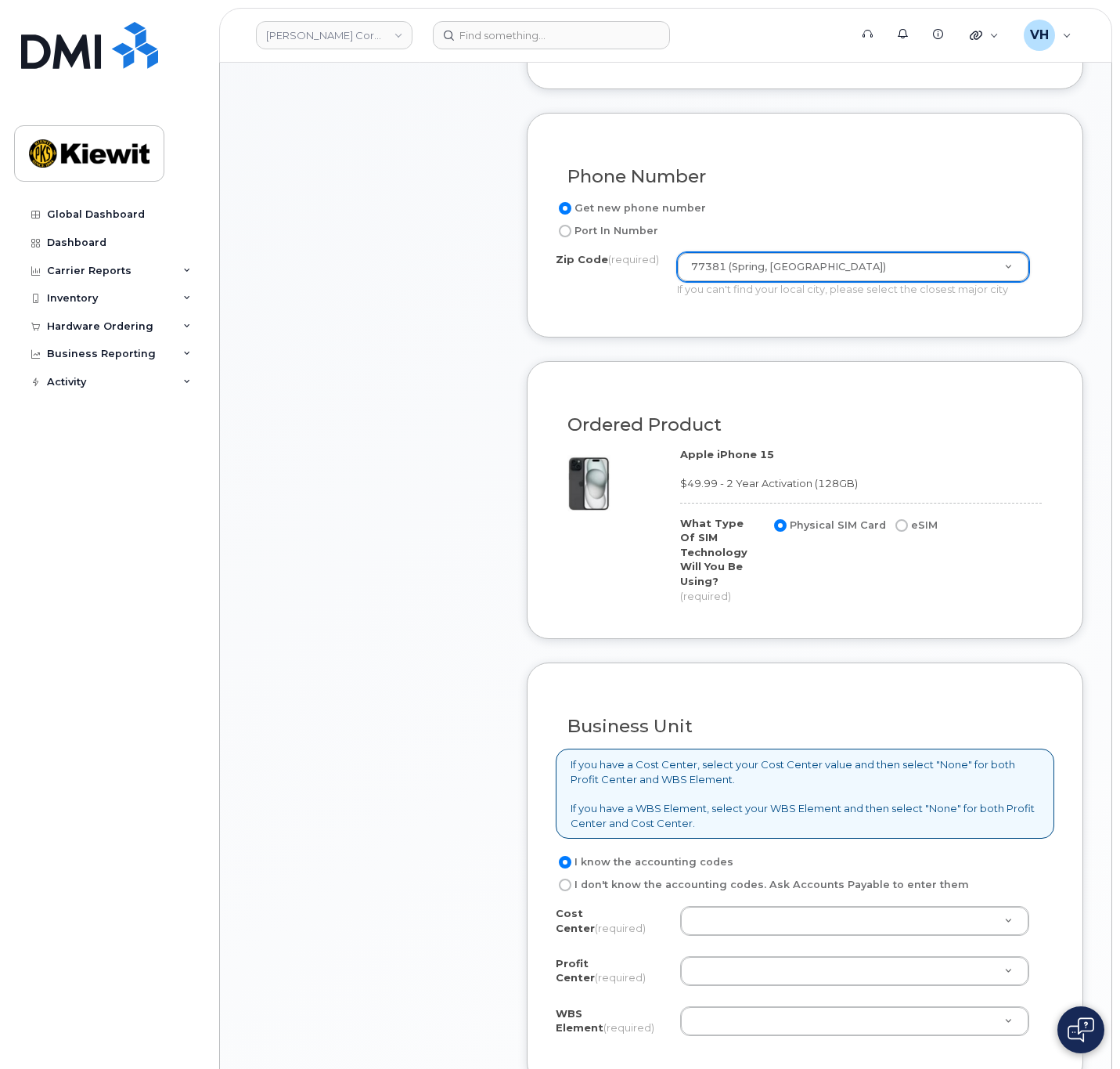
scroll to position [822, 0]
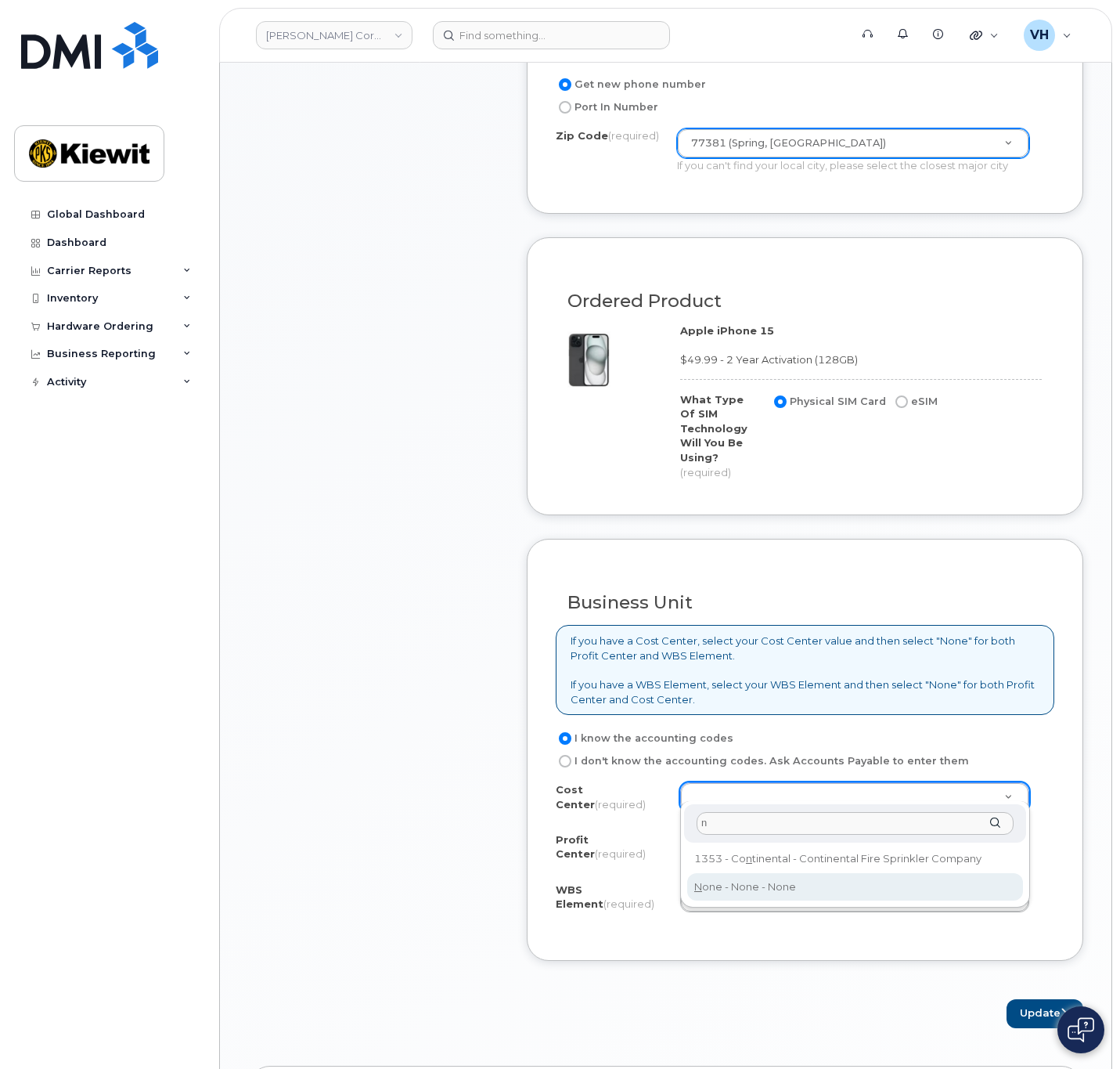
type input "n"
drag, startPoint x: 719, startPoint y: 877, endPoint x: 720, endPoint y: 848, distance: 29.0
type input "None"
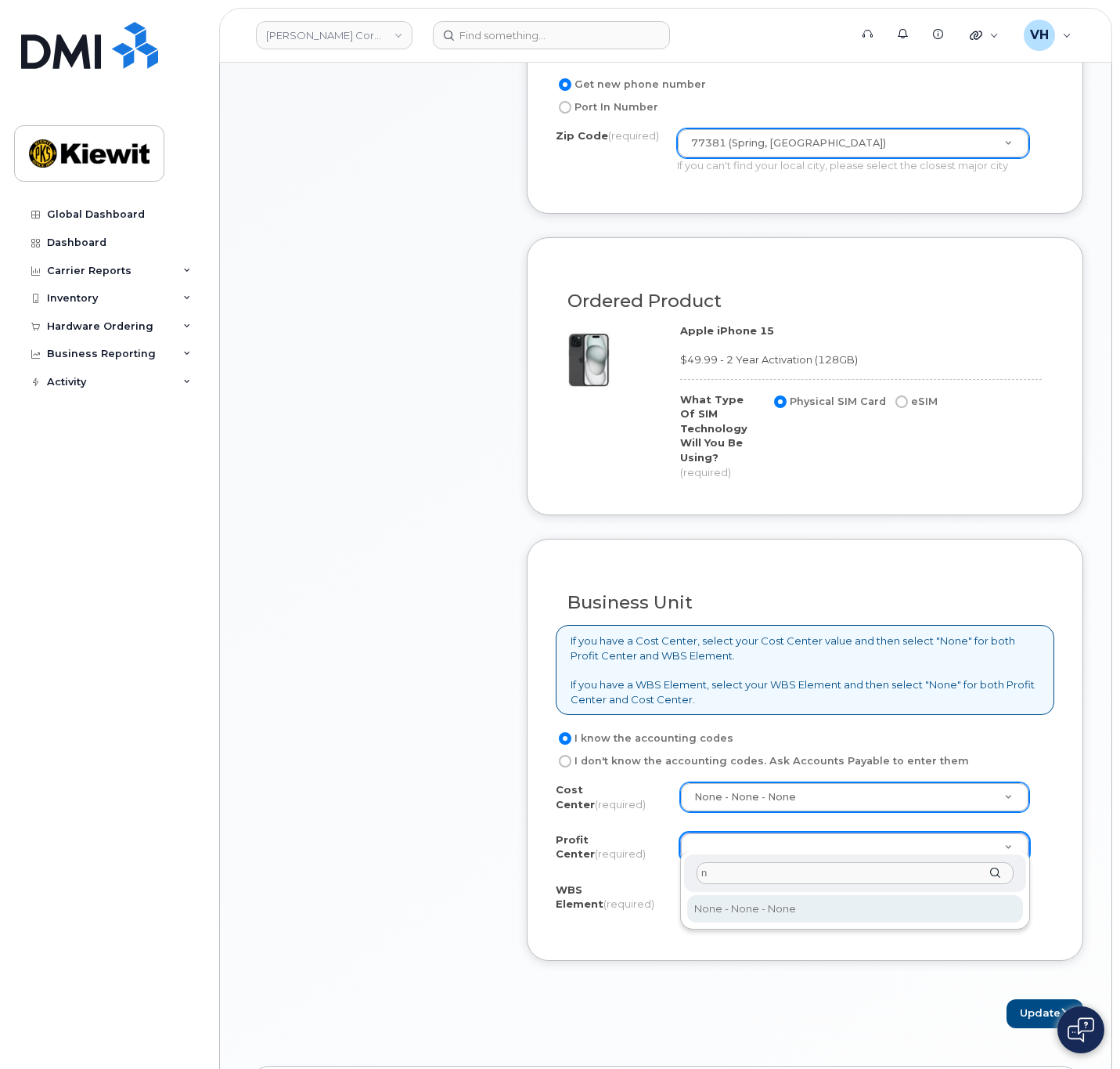
type input "n"
select select "None"
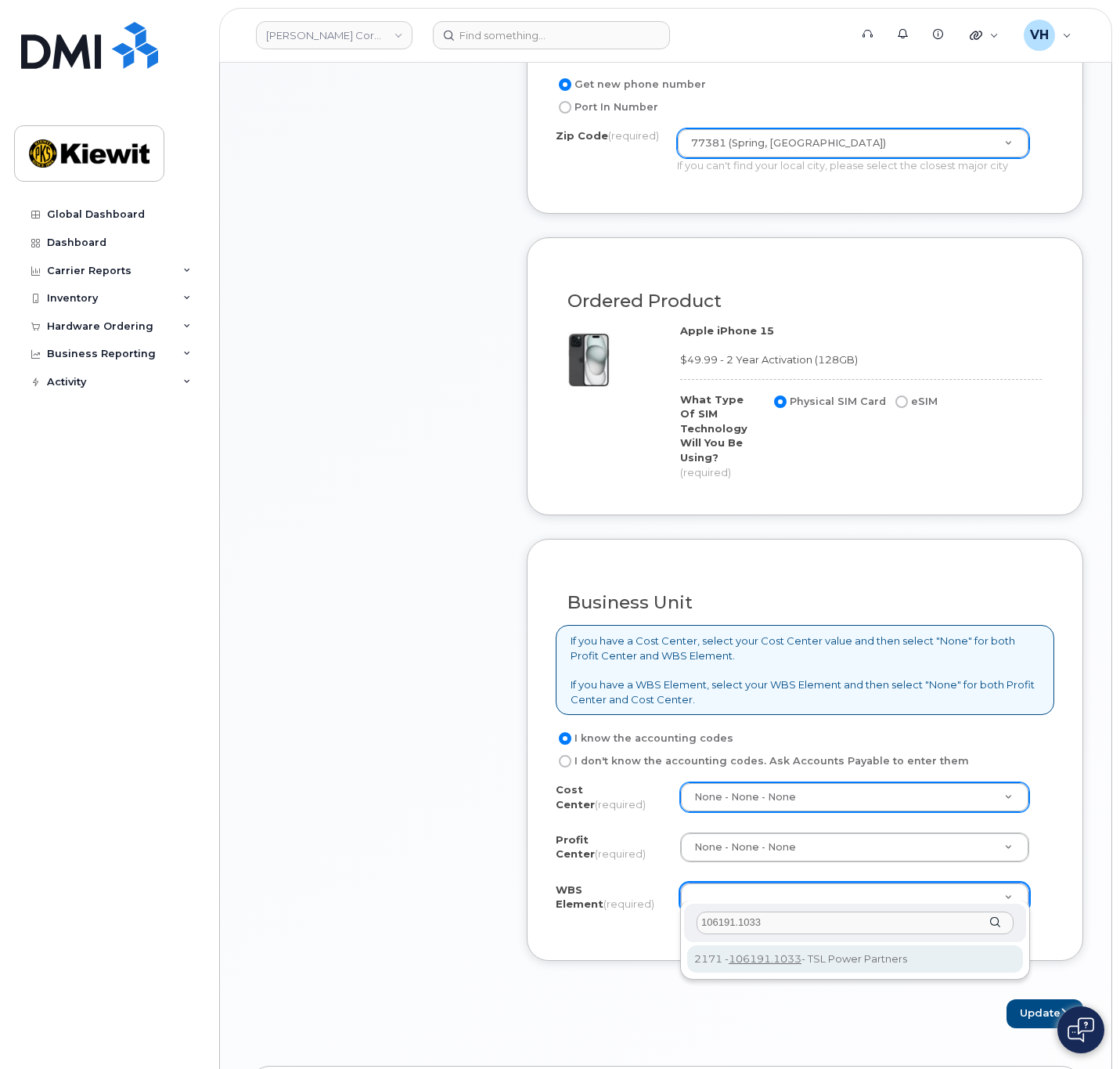
type input "106191.1033"
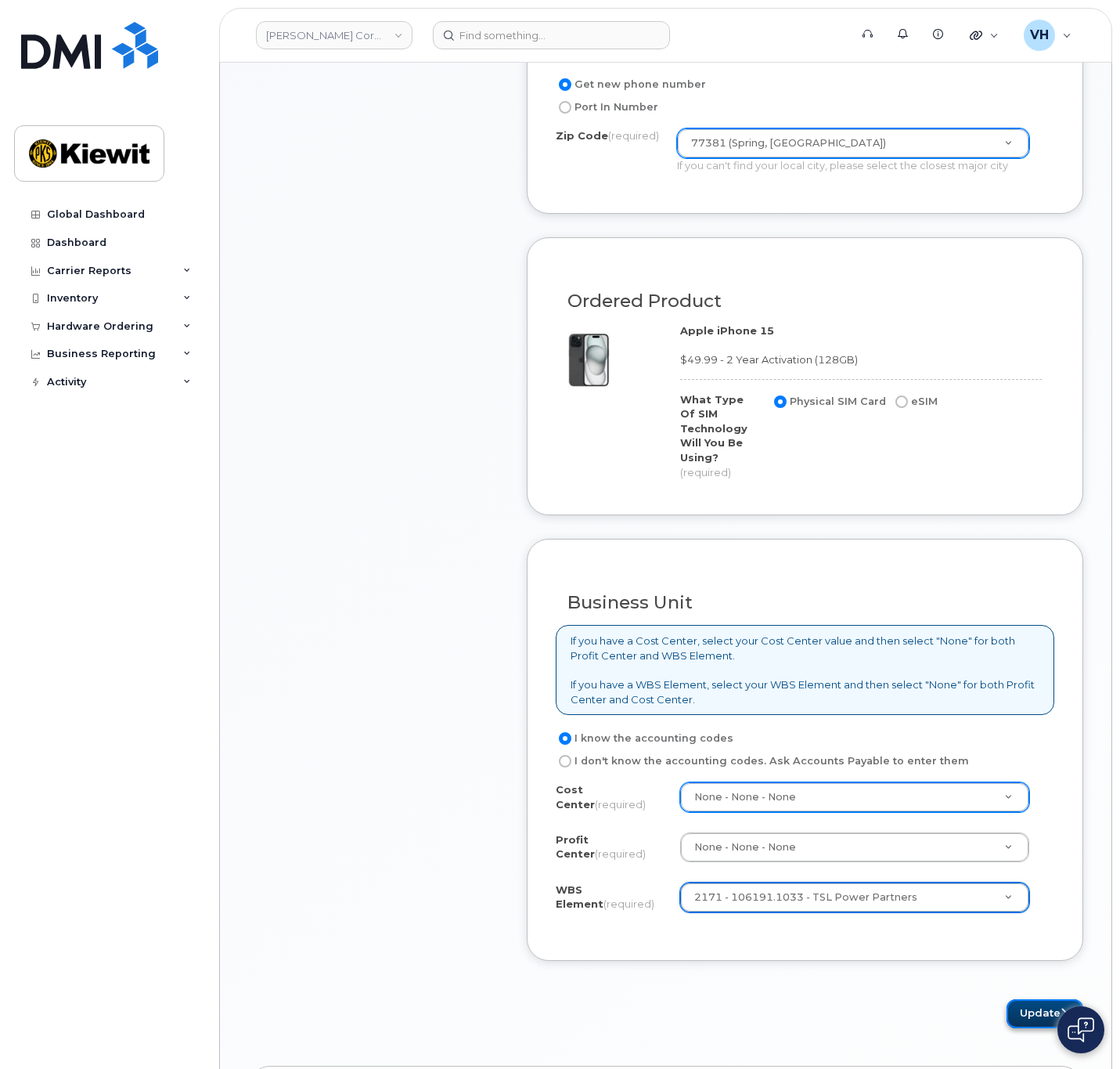
click at [1037, 999] on button "Update" at bounding box center [1045, 1013] width 77 height 29
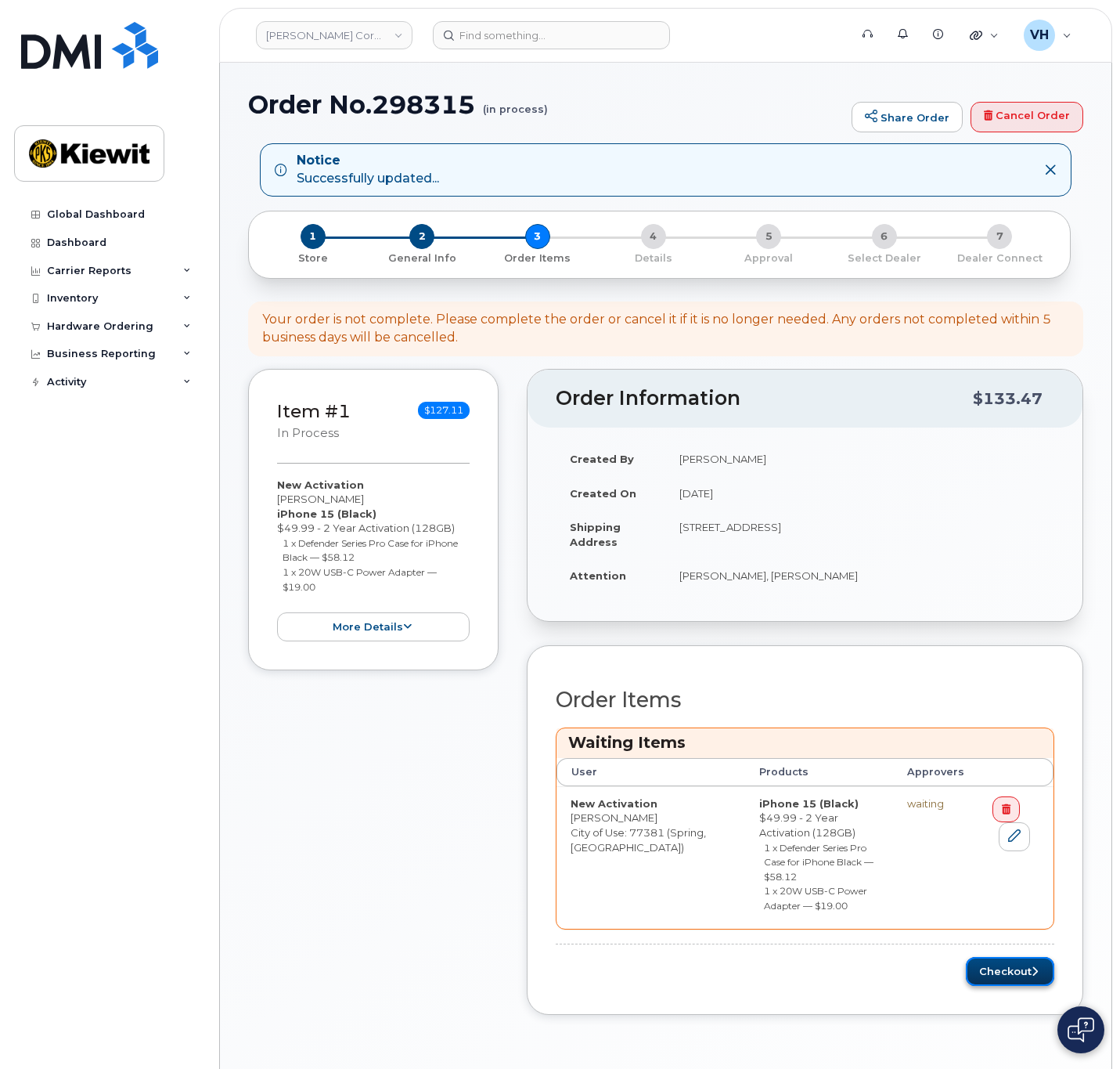
click at [1038, 966] on icon "submit" at bounding box center [1034, 971] width 6 height 10
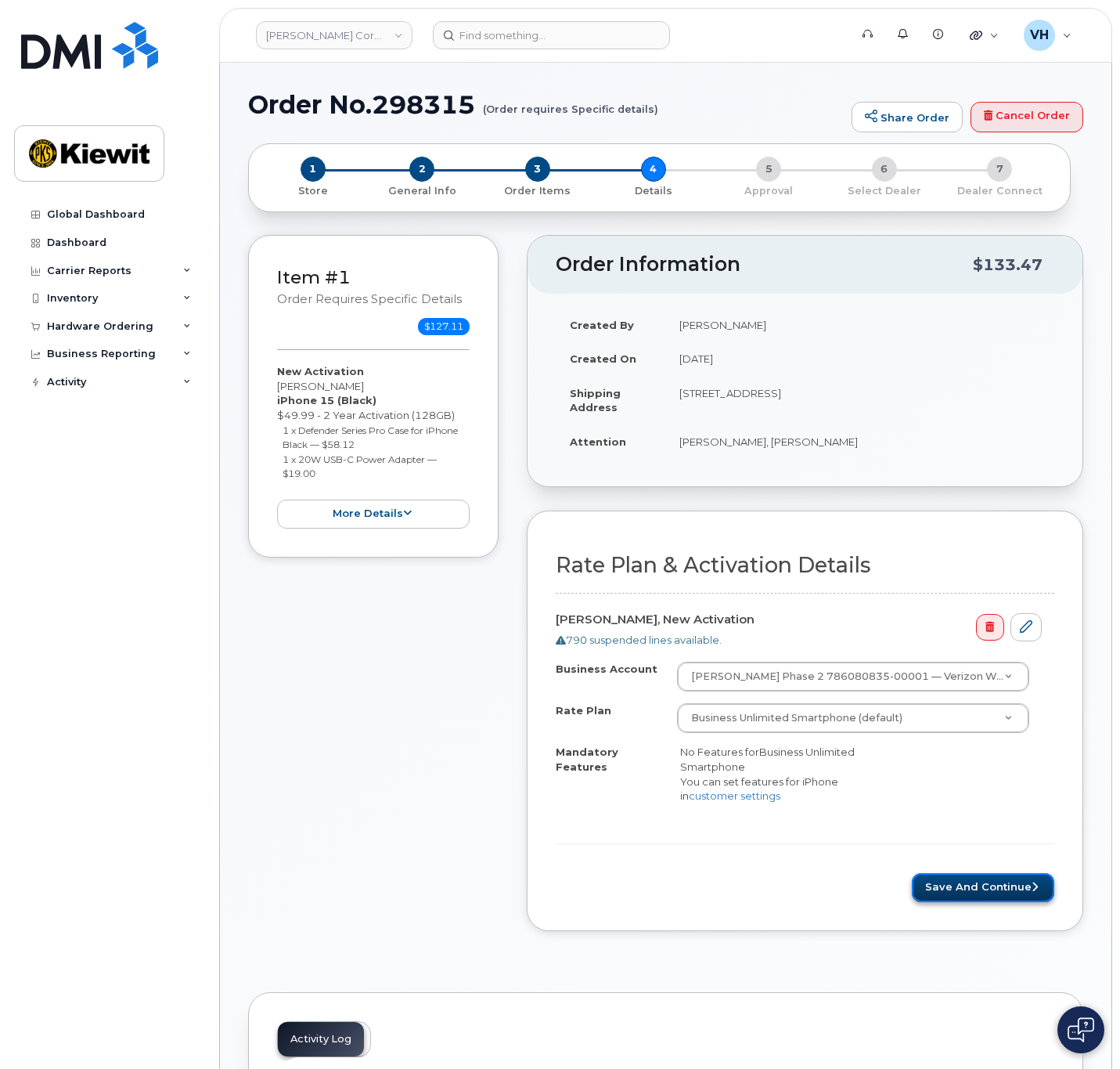
click at [996, 893] on button "Save and Continue" at bounding box center [982, 887] width 143 height 29
click at [996, 889] on div "Please wait..." at bounding box center [804, 887] width 499 height 29
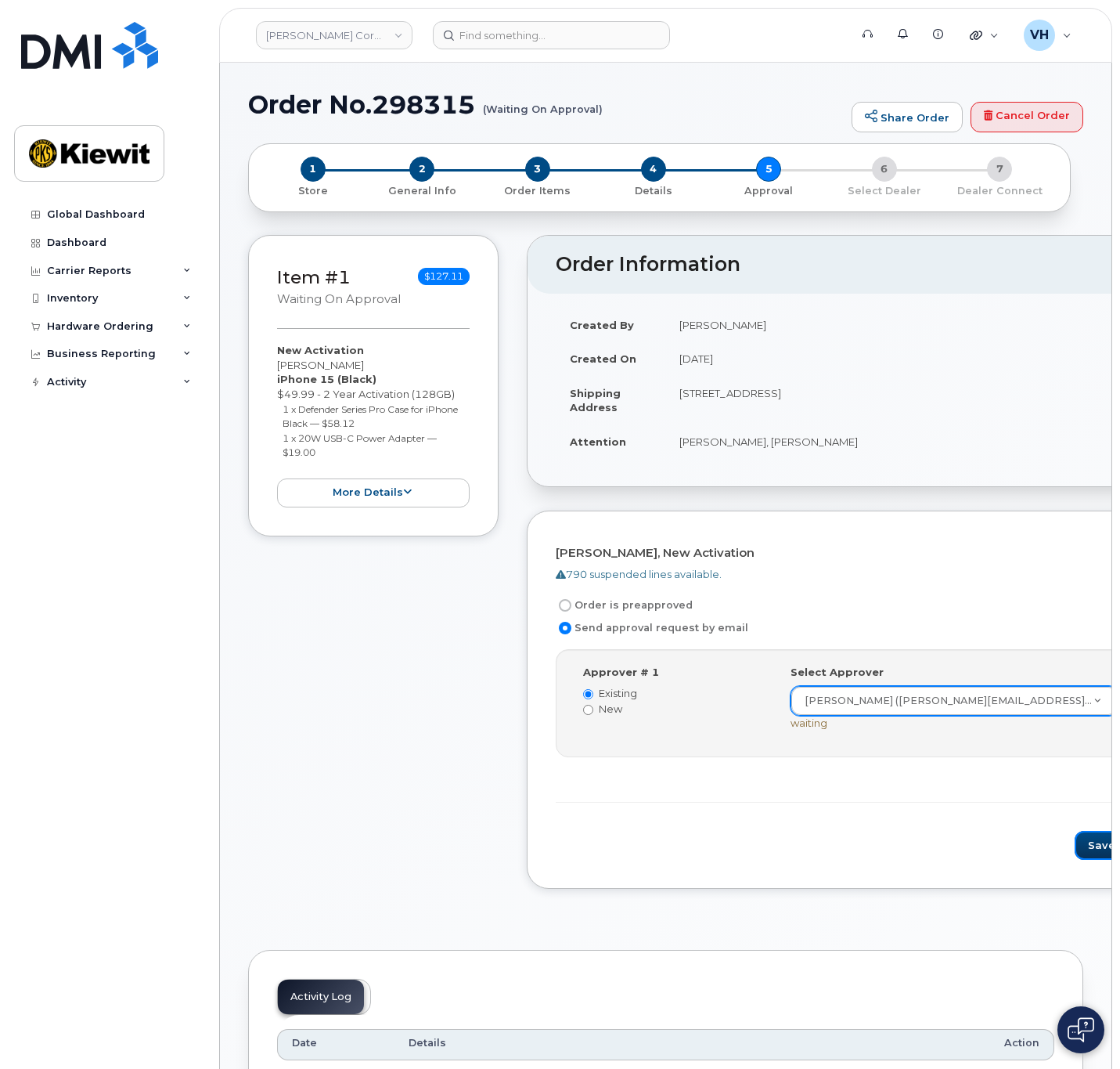
drag, startPoint x: 998, startPoint y: 837, endPoint x: 904, endPoint y: 703, distance: 163.7
click at [1075, 839] on button "Save and Continue" at bounding box center [1141, 845] width 133 height 29
click at [451, 113] on h1 "Order No.298315 (Waiting On Approval)" at bounding box center [546, 104] width 596 height 28
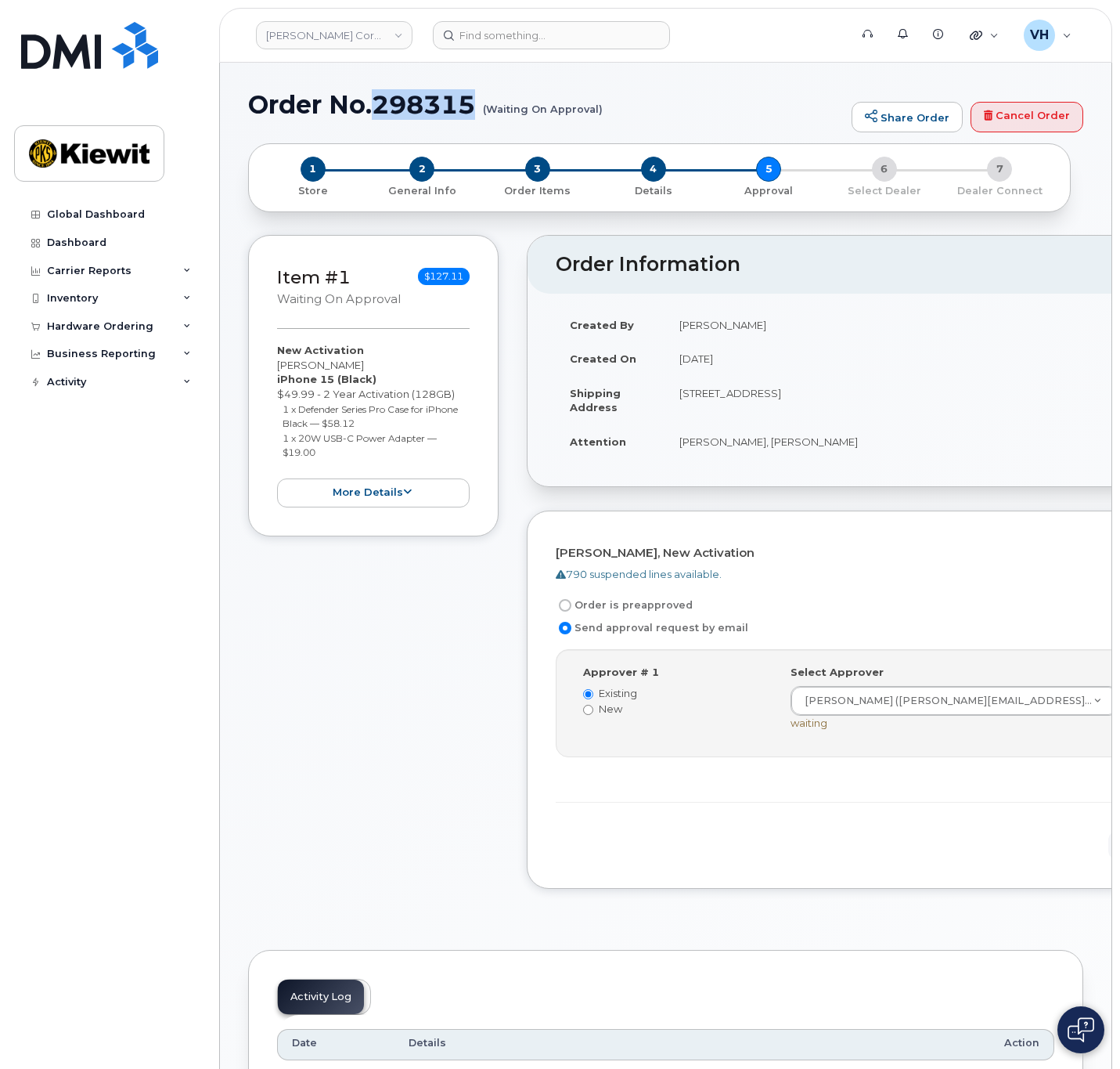
click at [451, 113] on h1 "Order No.298315 (Waiting On Approval)" at bounding box center [546, 104] width 596 height 28
copy h1 "298315"
